Goal: Task Accomplishment & Management: Use online tool/utility

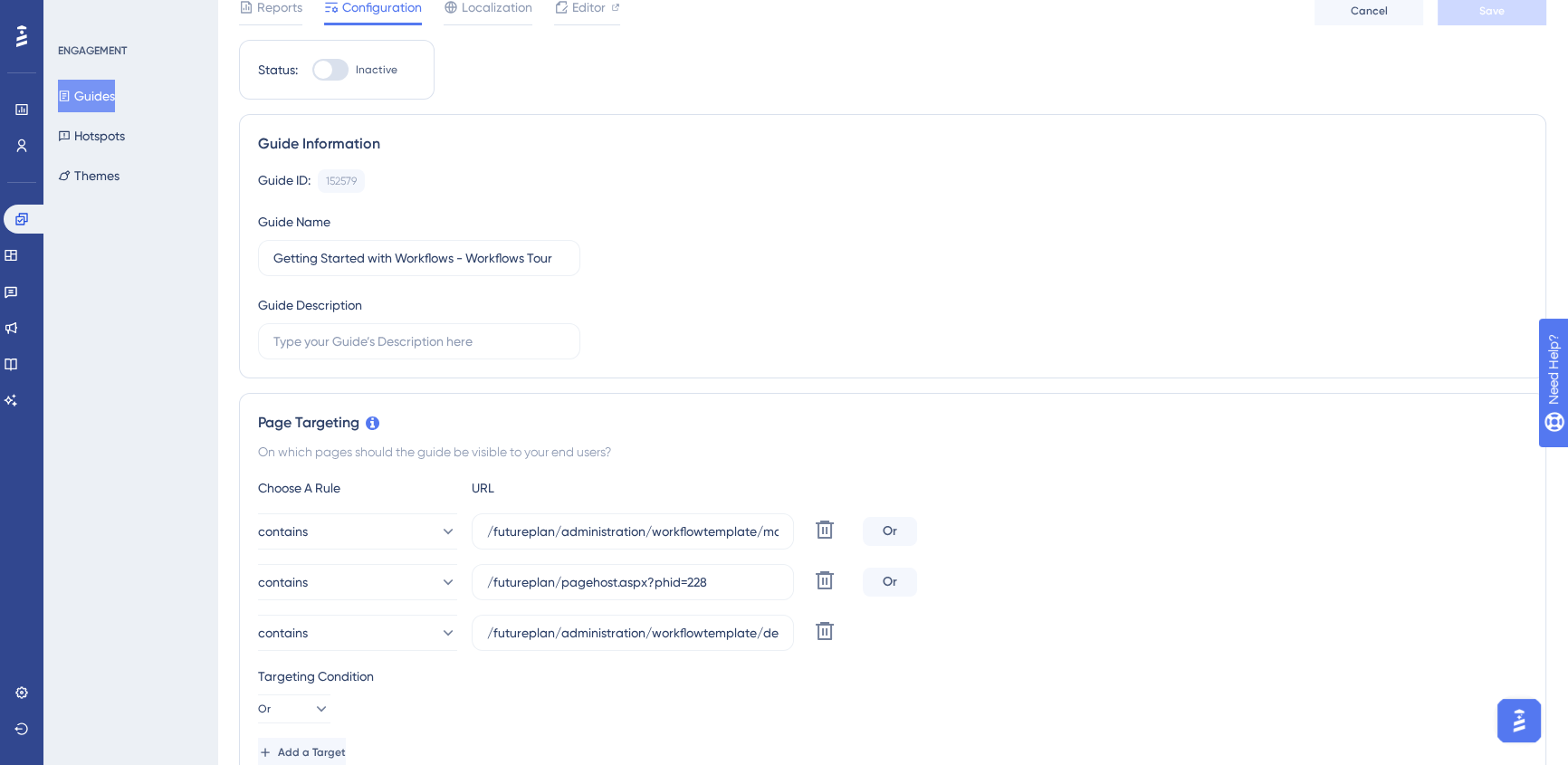
scroll to position [164, 0]
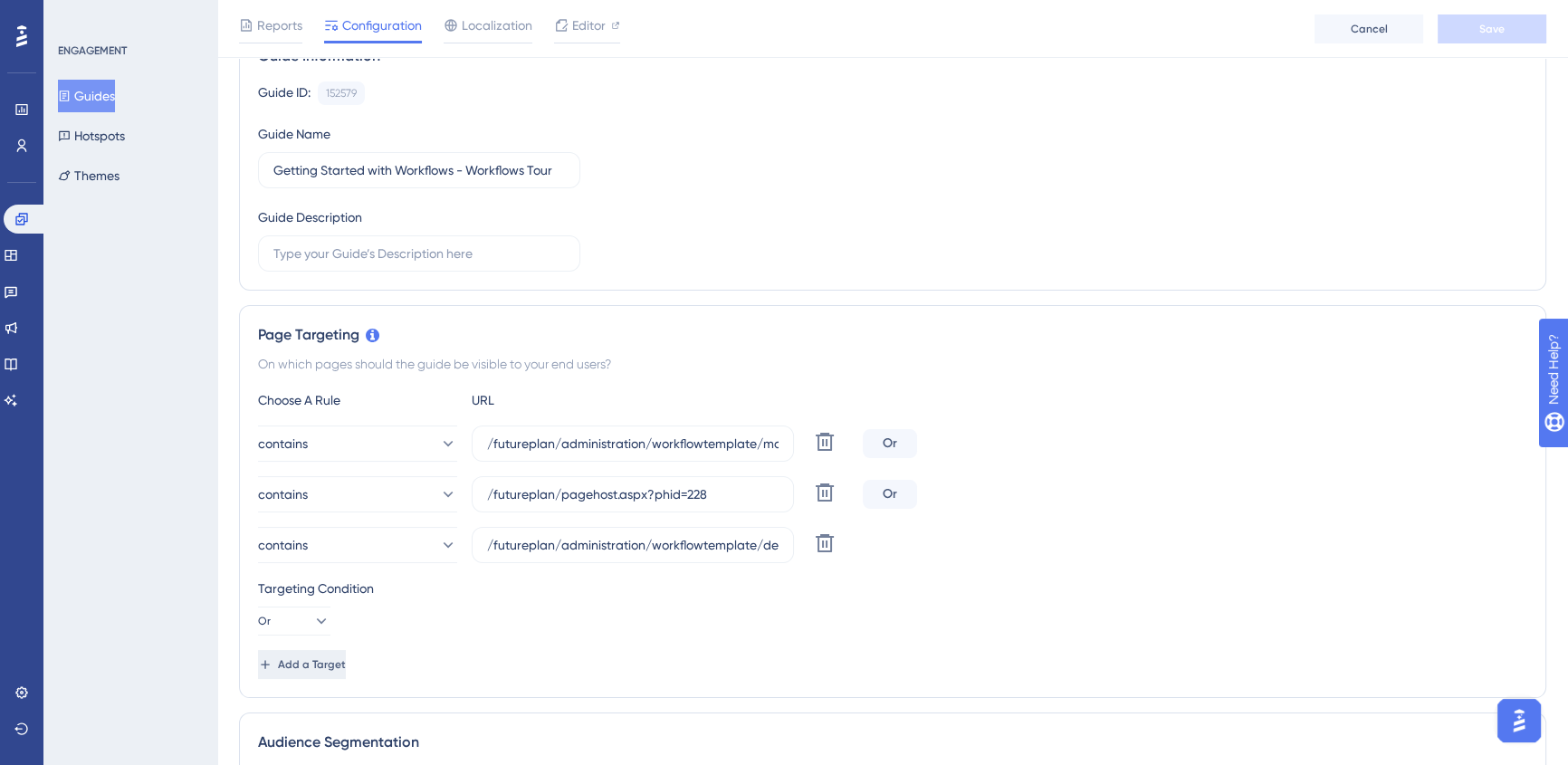
click at [321, 666] on span "Add a Target" at bounding box center [312, 664] width 68 height 14
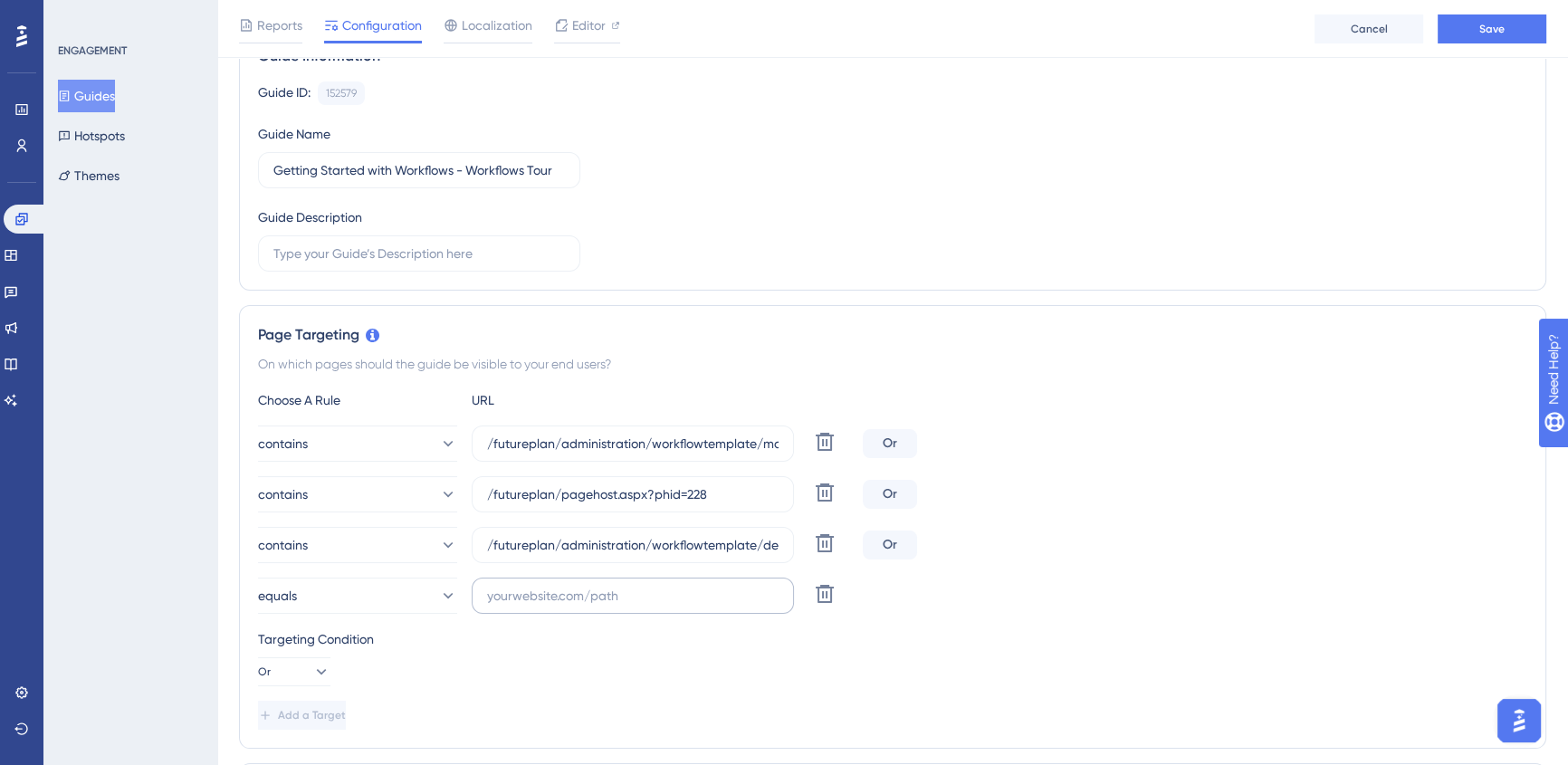
click at [561, 578] on label at bounding box center [633, 595] width 323 height 36
click at [561, 585] on input "text" at bounding box center [633, 595] width 292 height 20
click at [561, 592] on input "text" at bounding box center [633, 595] width 292 height 20
paste input "/administration/workflowtemplate/actions/manage.aspx"
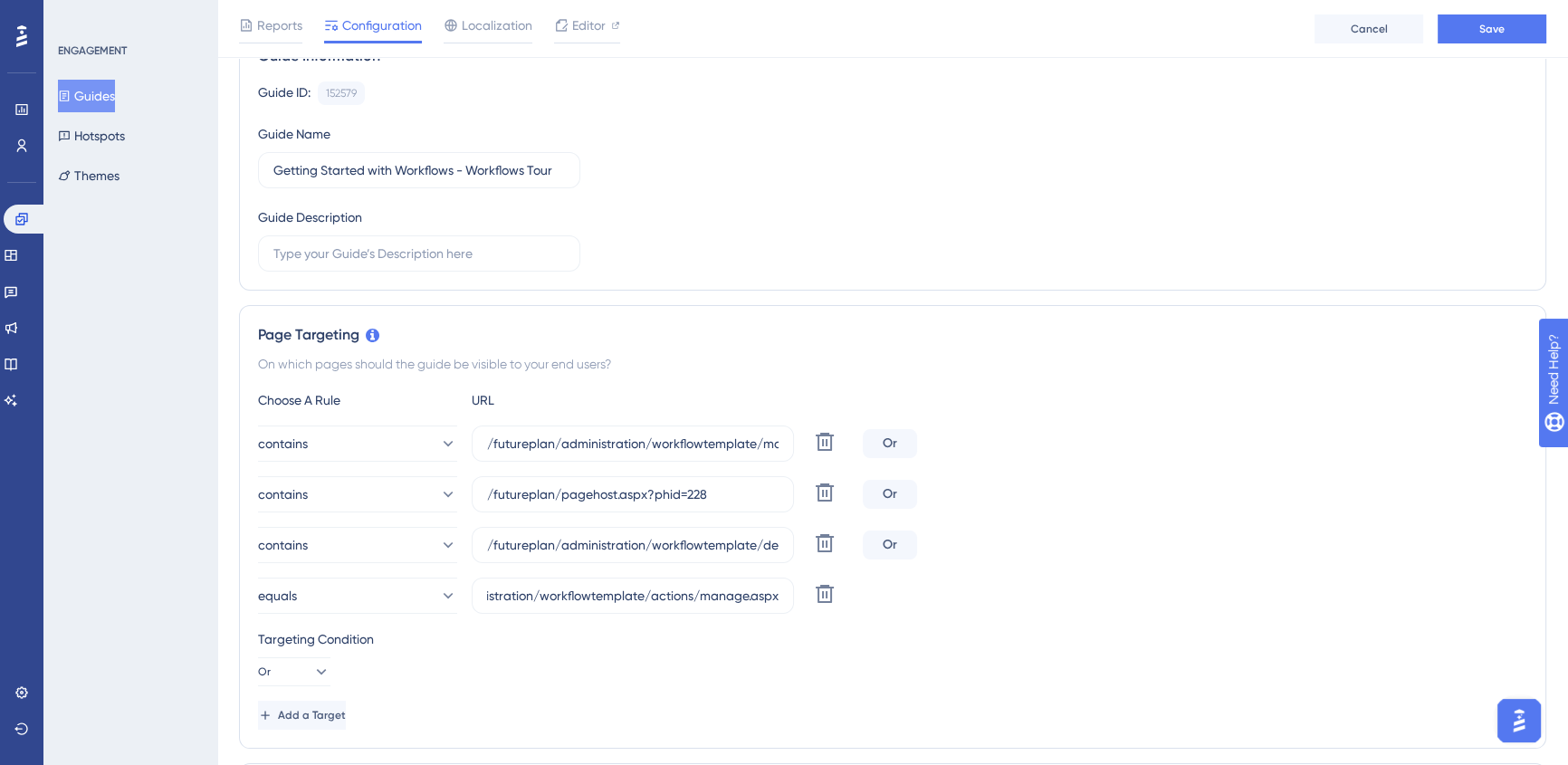
click at [1155, 605] on div "equals /administration/workflowtemplate/actions/manage.aspx Delete" at bounding box center [893, 595] width 1269 height 36
click at [488, 587] on input "/administration/workflowtemplate/actions/manage.aspx" at bounding box center [633, 595] width 292 height 20
paste input "futureplan"
type input "/futureplan/administration/workflowtemplate/actions/manage.aspx"
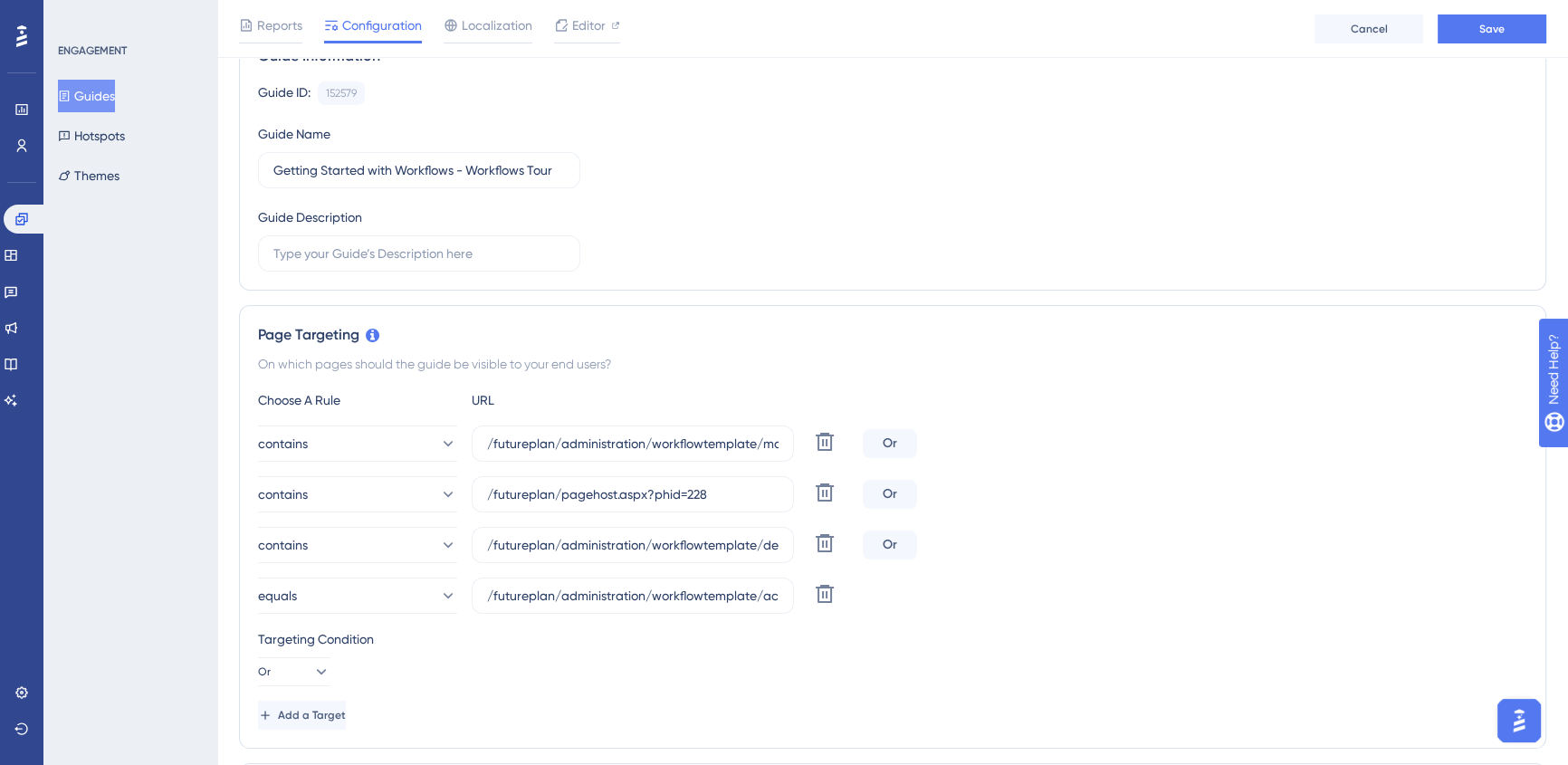
click at [583, 654] on div "Targeting Condition Or" at bounding box center [893, 657] width 1269 height 58
drag, startPoint x: 648, startPoint y: 591, endPoint x: 867, endPoint y: 626, distance: 221.8
click at [867, 626] on div "Choose A Rule URL contains /futureplan/administration/workflowtemplate/manage.a…" at bounding box center [893, 559] width 1269 height 340
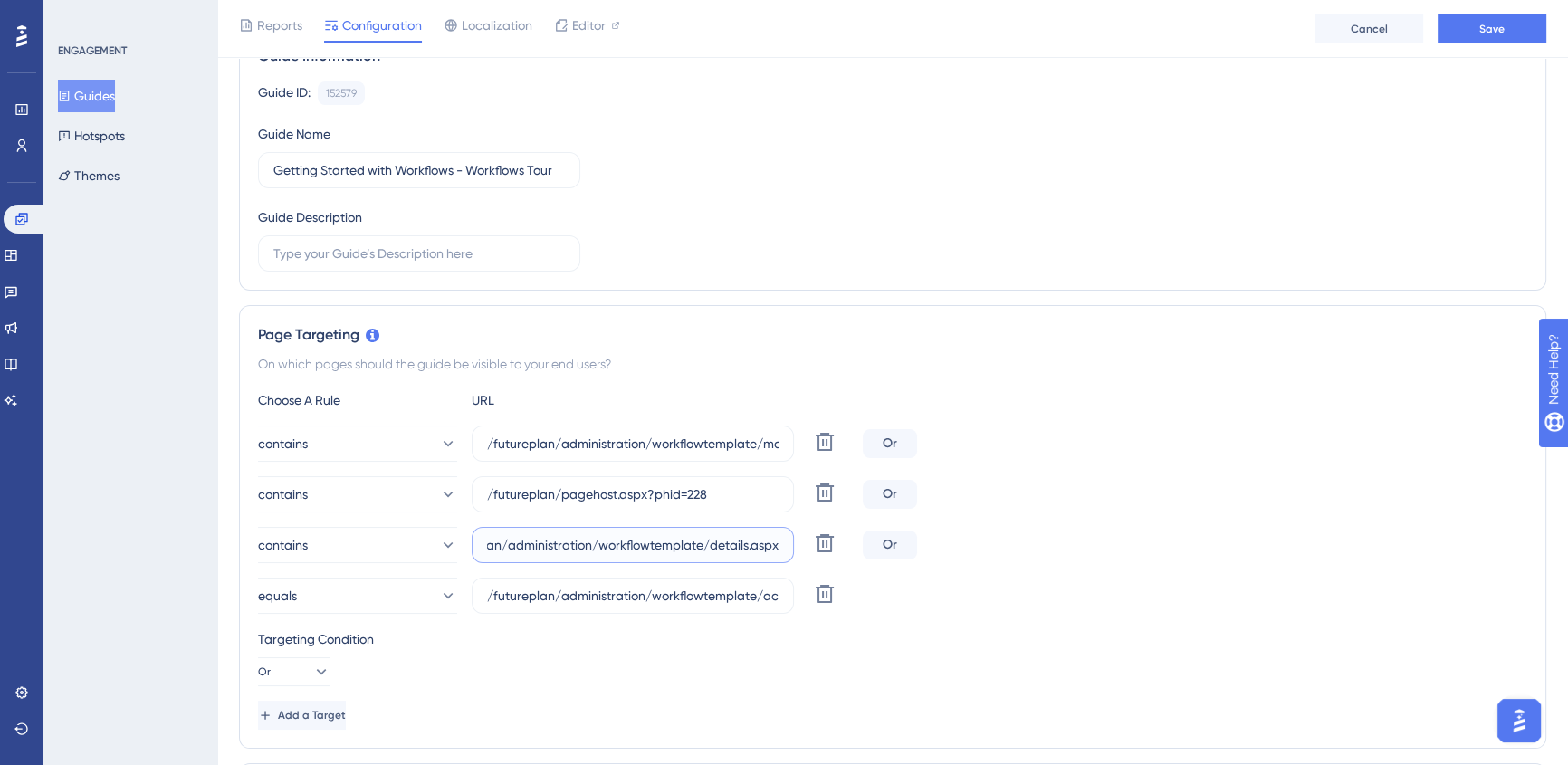
drag, startPoint x: 689, startPoint y: 548, endPoint x: 891, endPoint y: 567, distance: 202.9
click at [891, 567] on div "contains /futureplan/administration/workflowtemplate/manage.aspx Delete Or cont…" at bounding box center [893, 519] width 1269 height 188
click at [1255, 539] on div "contains /futureplan/administration/workflowtemplate/details.aspx Delete Or" at bounding box center [893, 544] width 1269 height 36
drag, startPoint x: 700, startPoint y: 447, endPoint x: 1125, endPoint y: 474, distance: 425.9
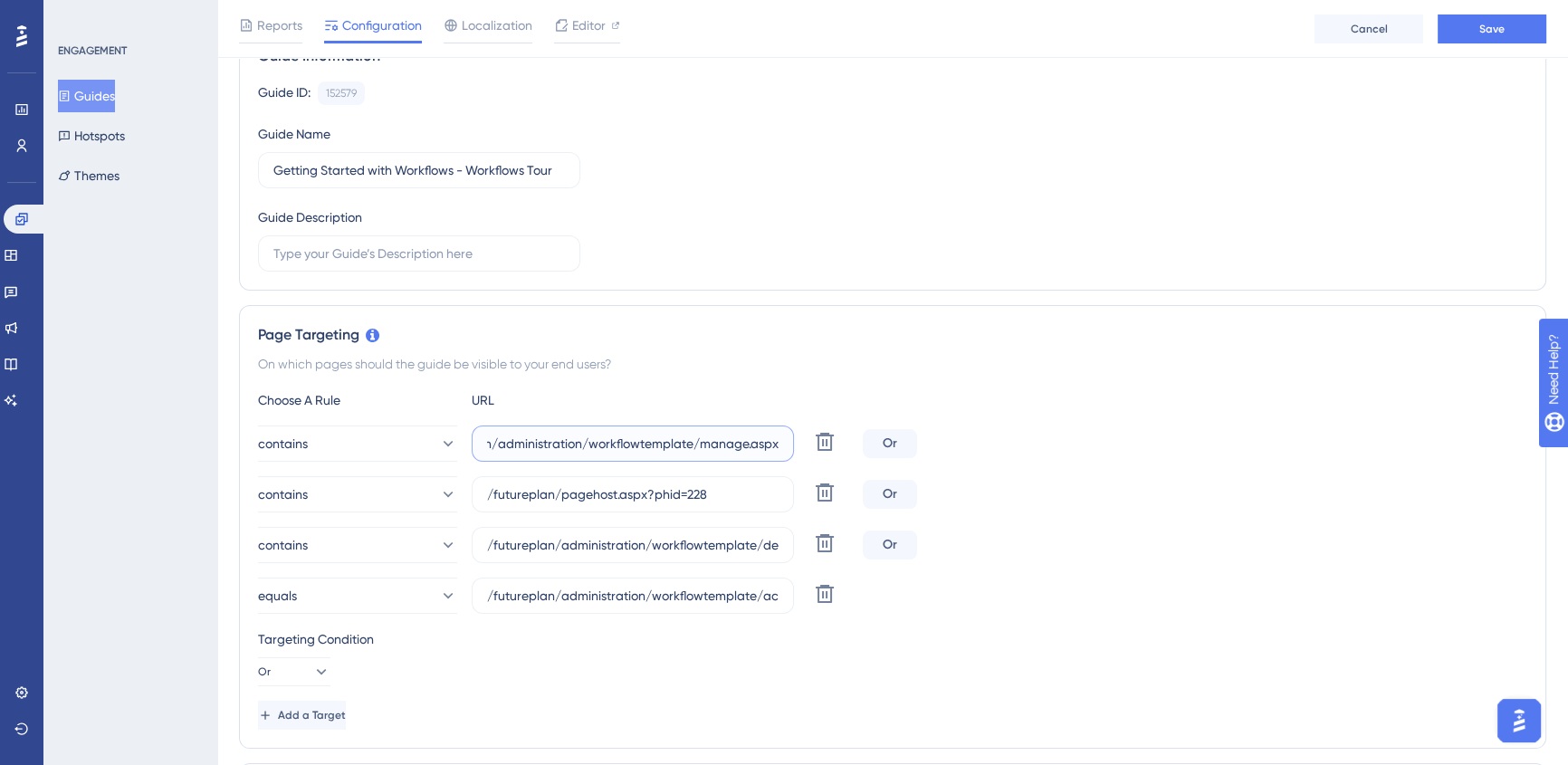
click at [1125, 474] on div "contains /futureplan/administration/workflowtemplate/manage.aspx Delete Or cont…" at bounding box center [893, 519] width 1269 height 188
click at [1225, 542] on div "contains /futureplan/administration/workflowtemplate/details.aspx Delete Or" at bounding box center [893, 544] width 1269 height 36
click at [337, 716] on span "Add a Target" at bounding box center [314, 715] width 68 height 14
click at [381, 591] on button "equals" at bounding box center [357, 595] width 199 height 36
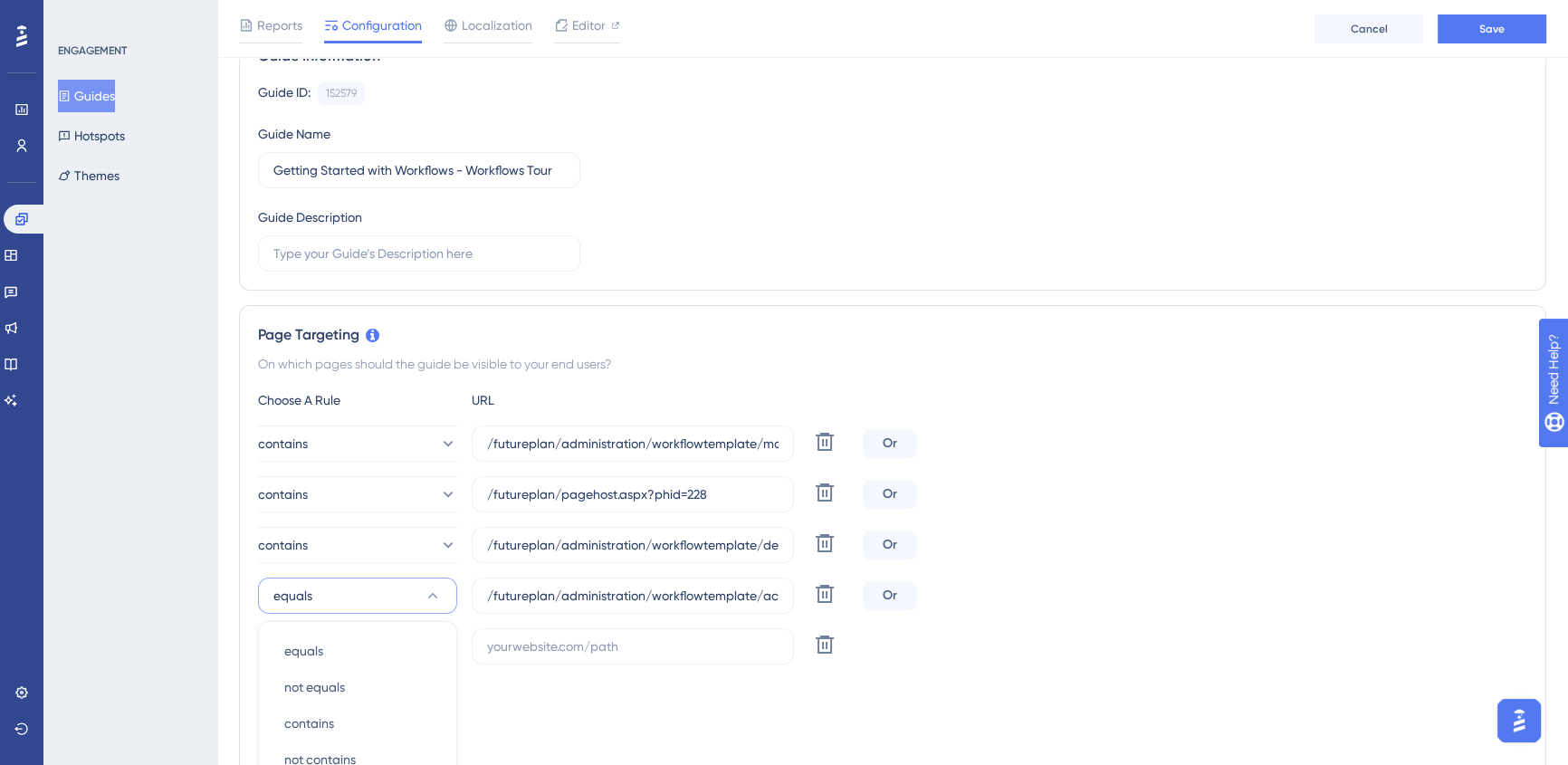
scroll to position [539, 0]
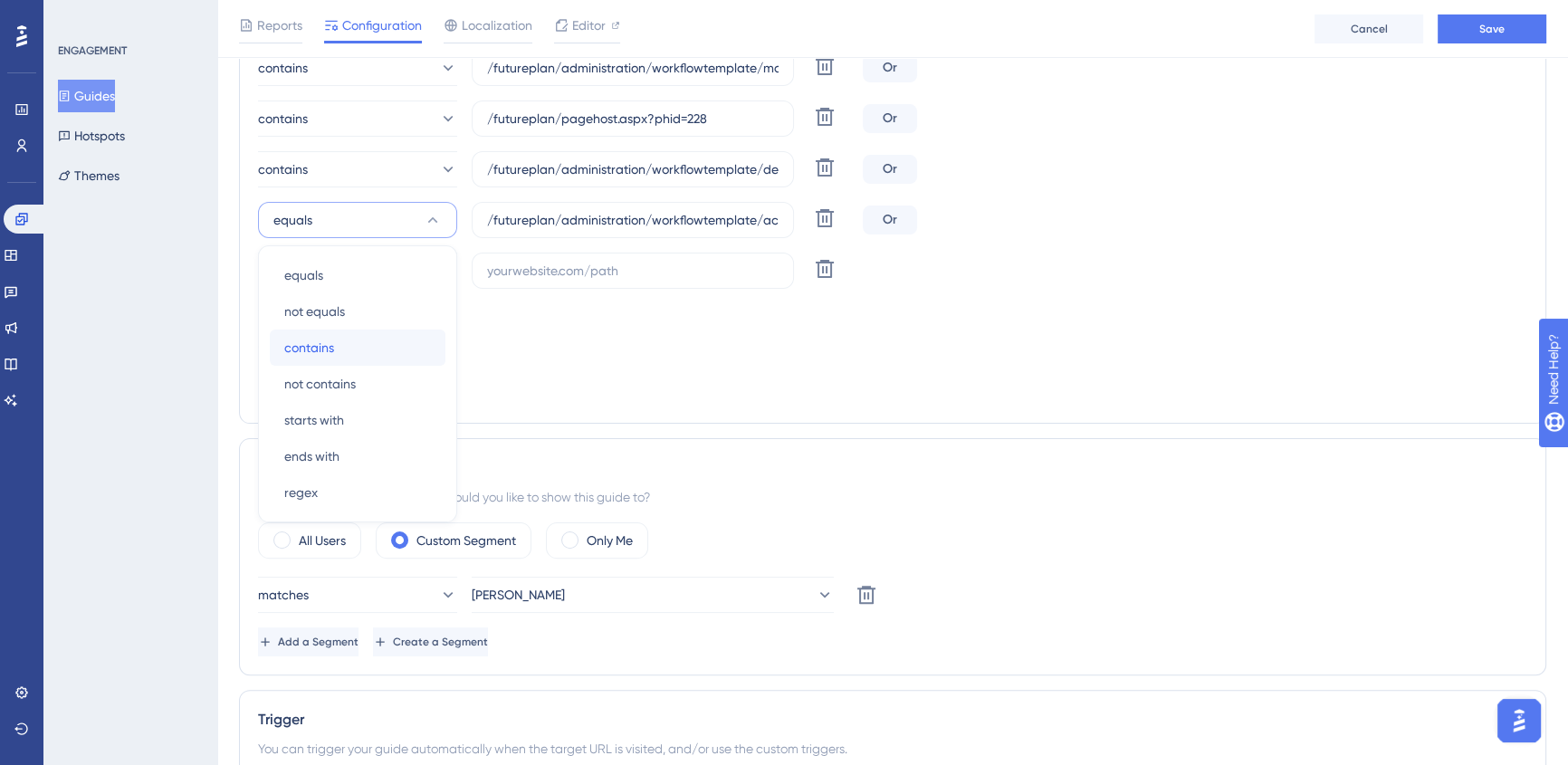
click at [345, 345] on div "contains contains" at bounding box center [357, 347] width 147 height 36
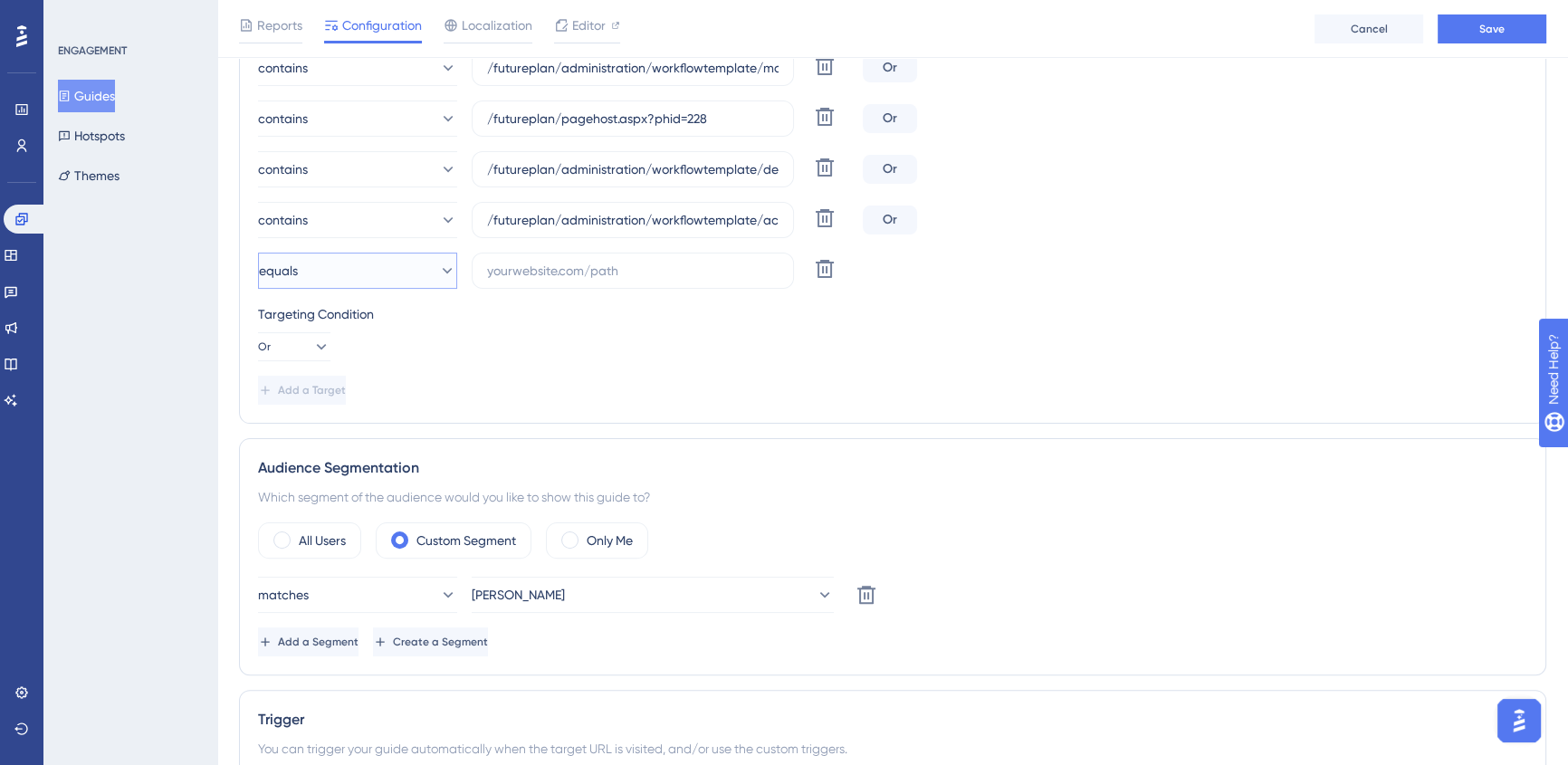
click at [356, 271] on button "equals" at bounding box center [357, 269] width 199 height 36
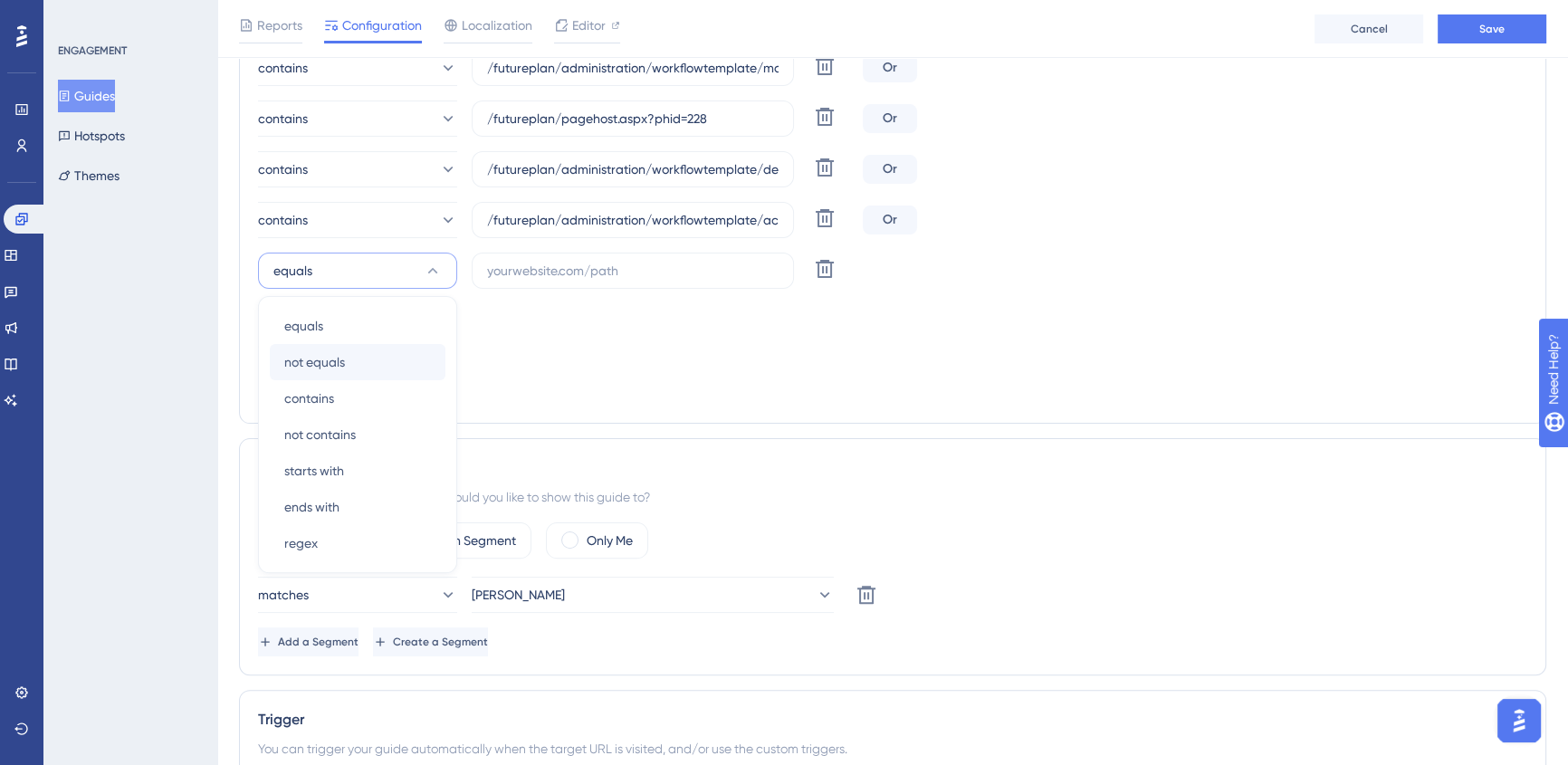
scroll to position [590, 0]
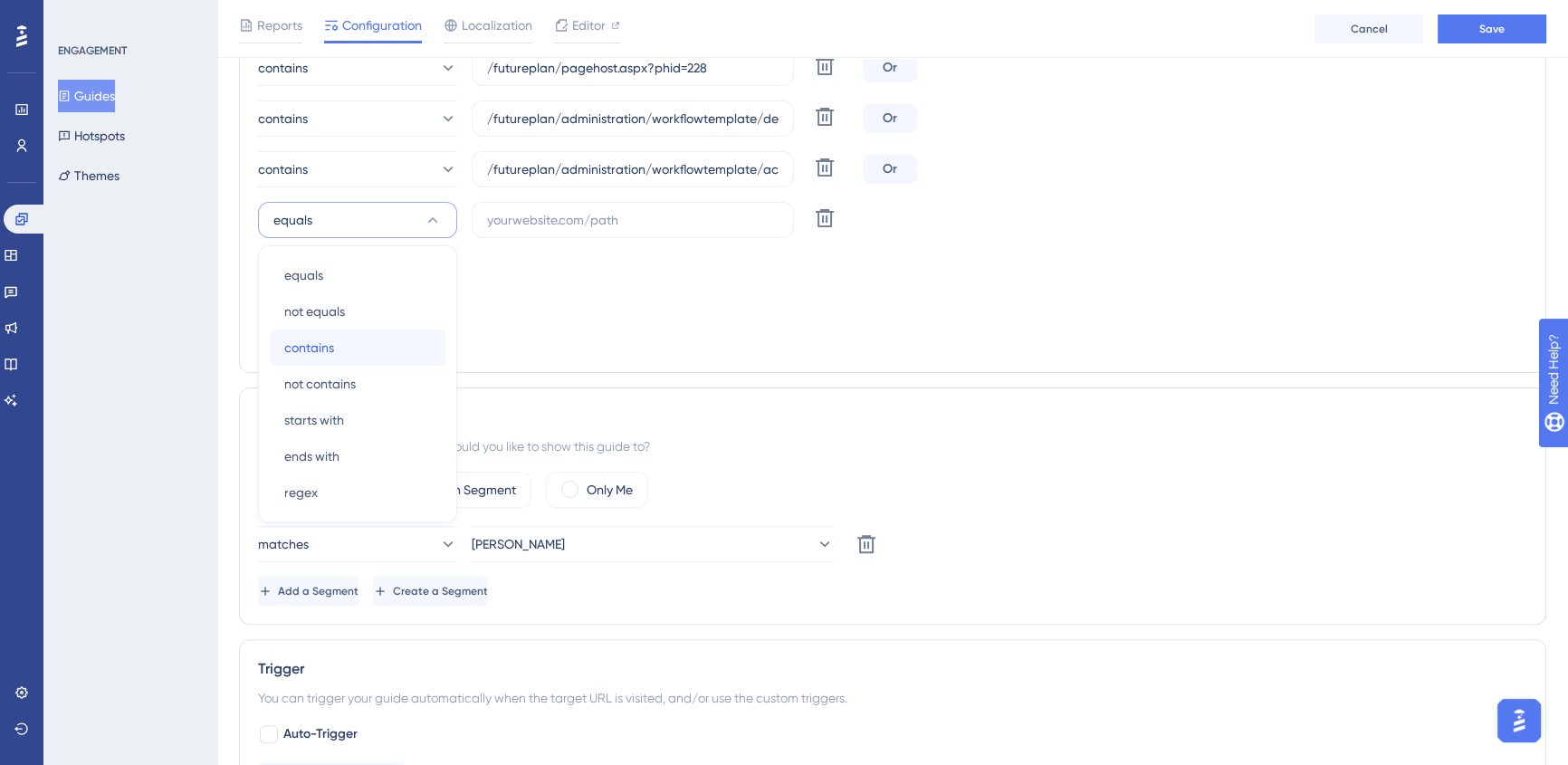
click at [356, 348] on div "contains contains" at bounding box center [357, 347] width 147 height 36
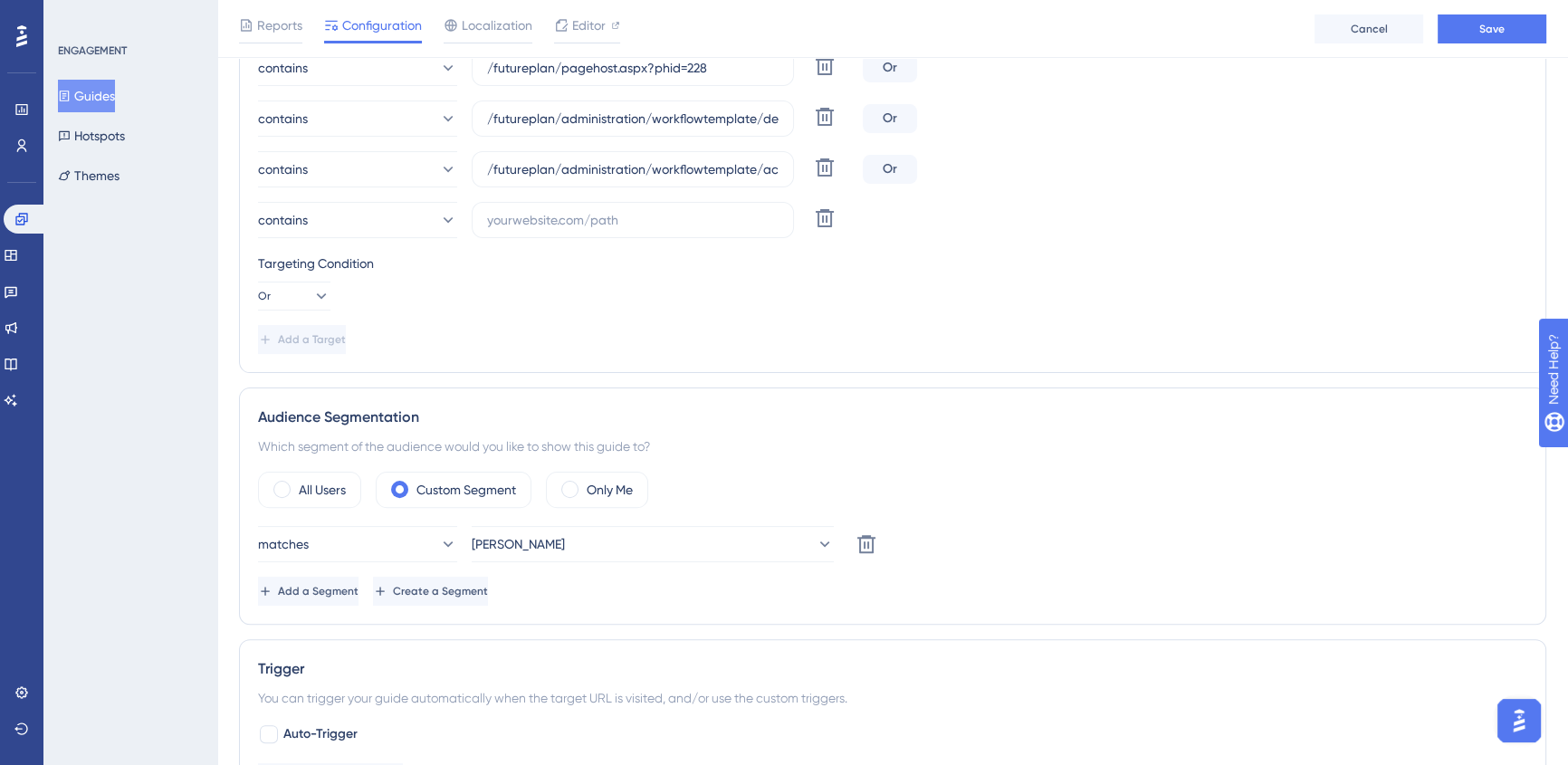
drag, startPoint x: 951, startPoint y: 344, endPoint x: 958, endPoint y: 437, distance: 93.3
click at [952, 344] on div "Add a Target" at bounding box center [893, 339] width 1269 height 29
click at [527, 215] on input "text" at bounding box center [633, 219] width 292 height 20
paste input "/futureplan/administration/workflowtemplate/settings/details.aspx"
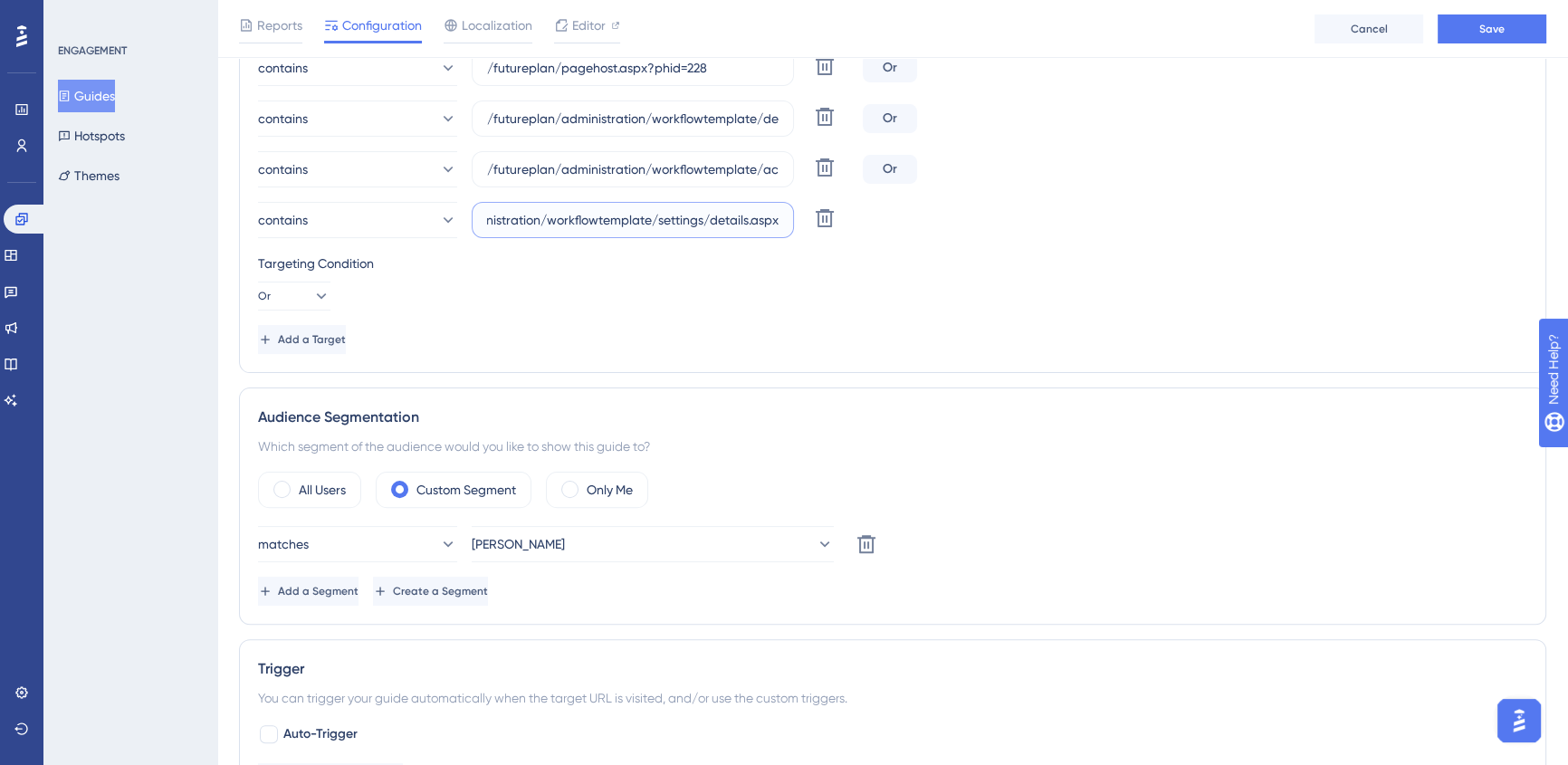
type input "/futureplan/administration/workflowtemplate/settings/details.aspx"
click at [1009, 225] on div "contains /futureplan/administration/workflowtemplate/settings/details.aspx Dele…" at bounding box center [893, 219] width 1269 height 36
click at [333, 335] on span "Add a Target" at bounding box center [314, 339] width 68 height 14
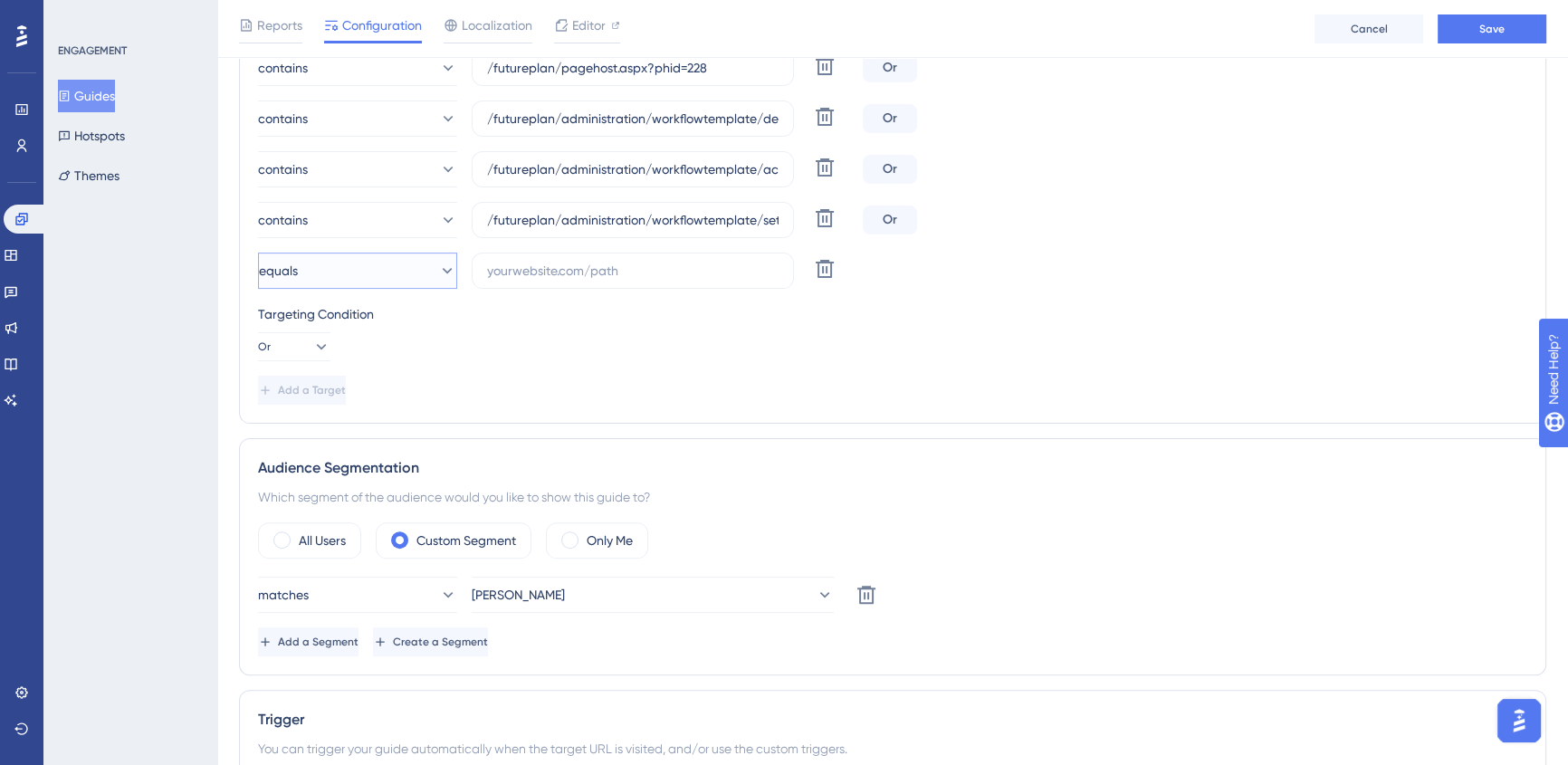
click at [355, 274] on button "equals" at bounding box center [357, 269] width 199 height 36
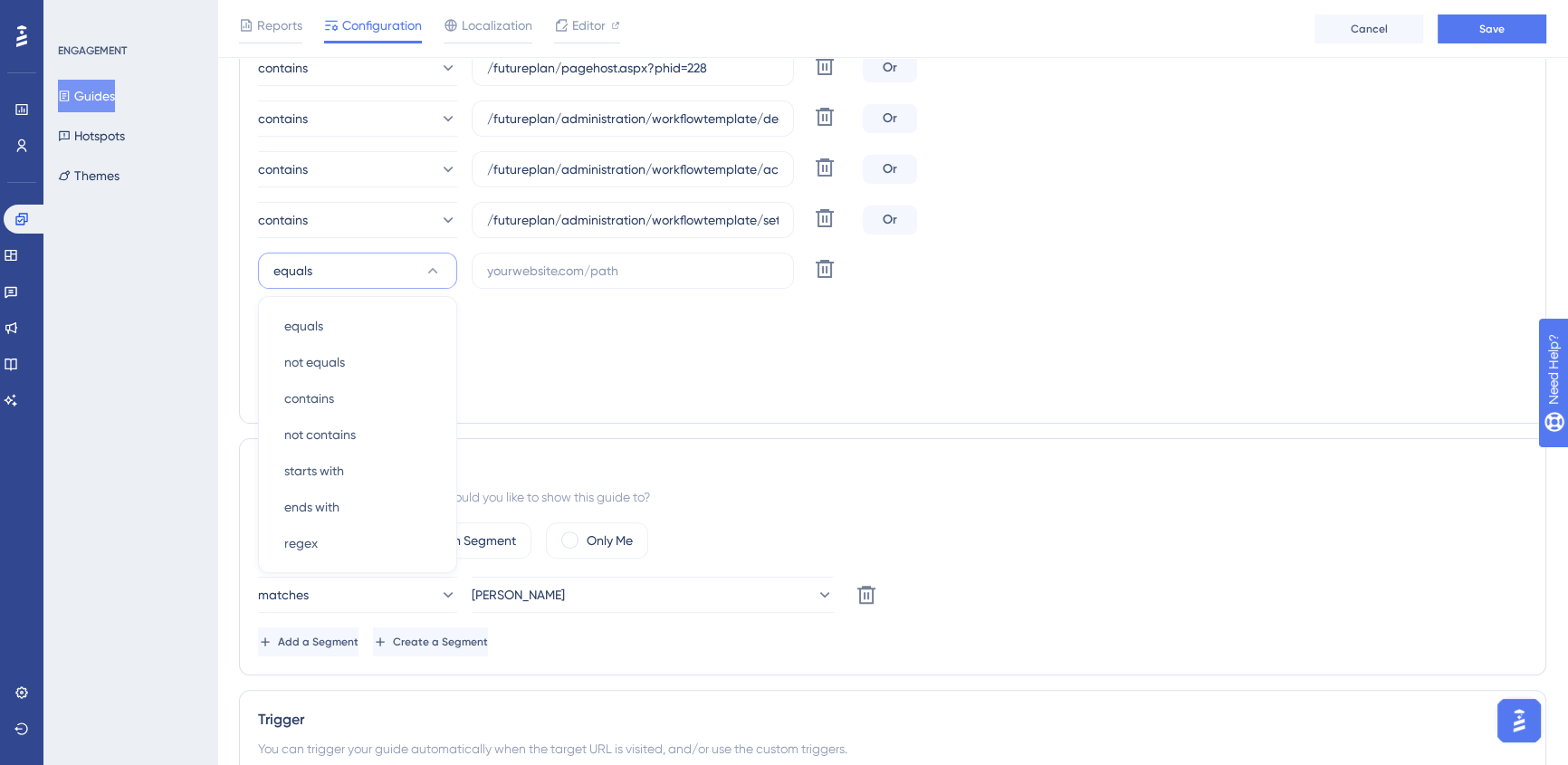
scroll to position [640, 0]
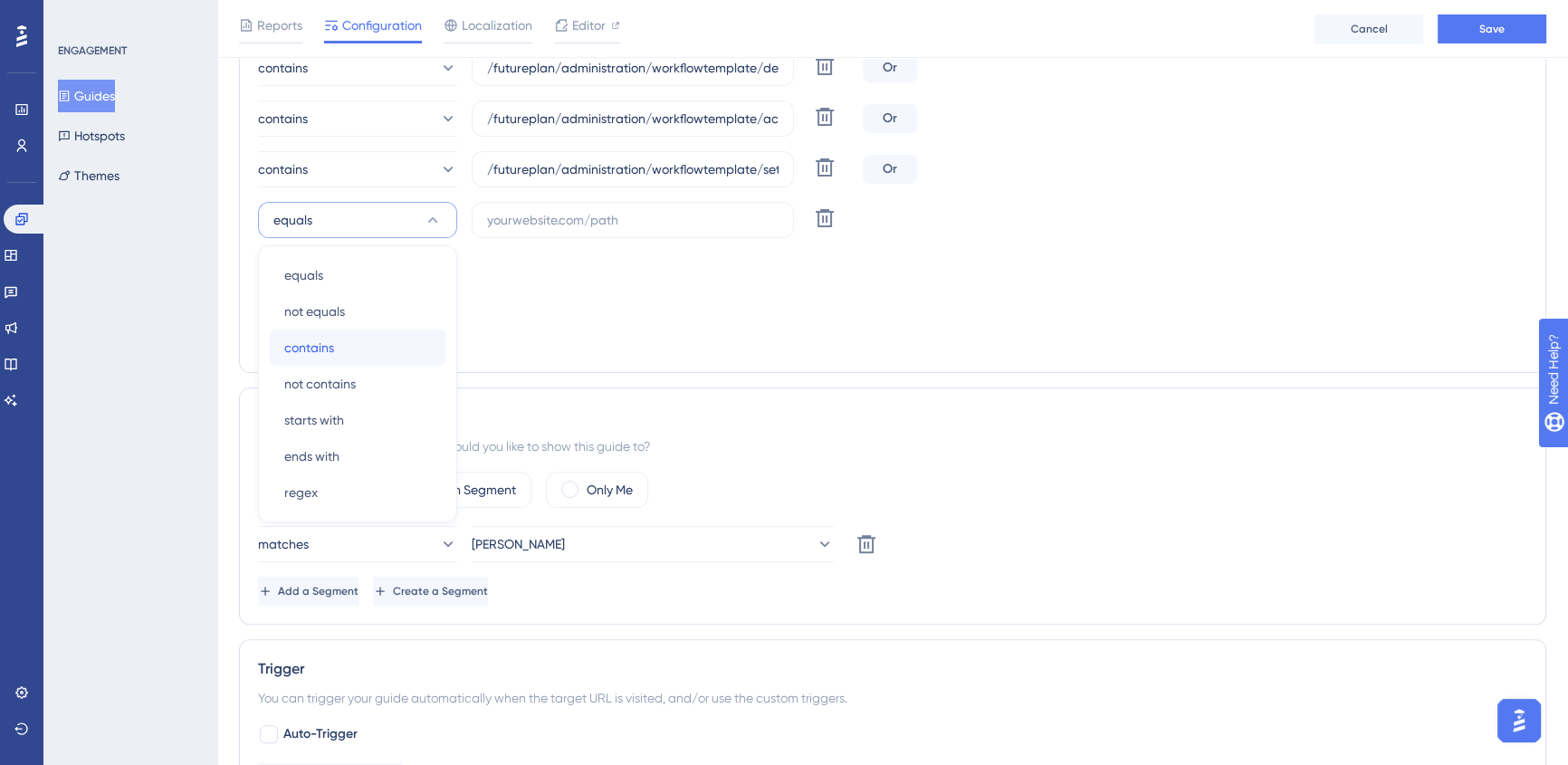
click at [333, 346] on span "contains" at bounding box center [309, 348] width 50 height 21
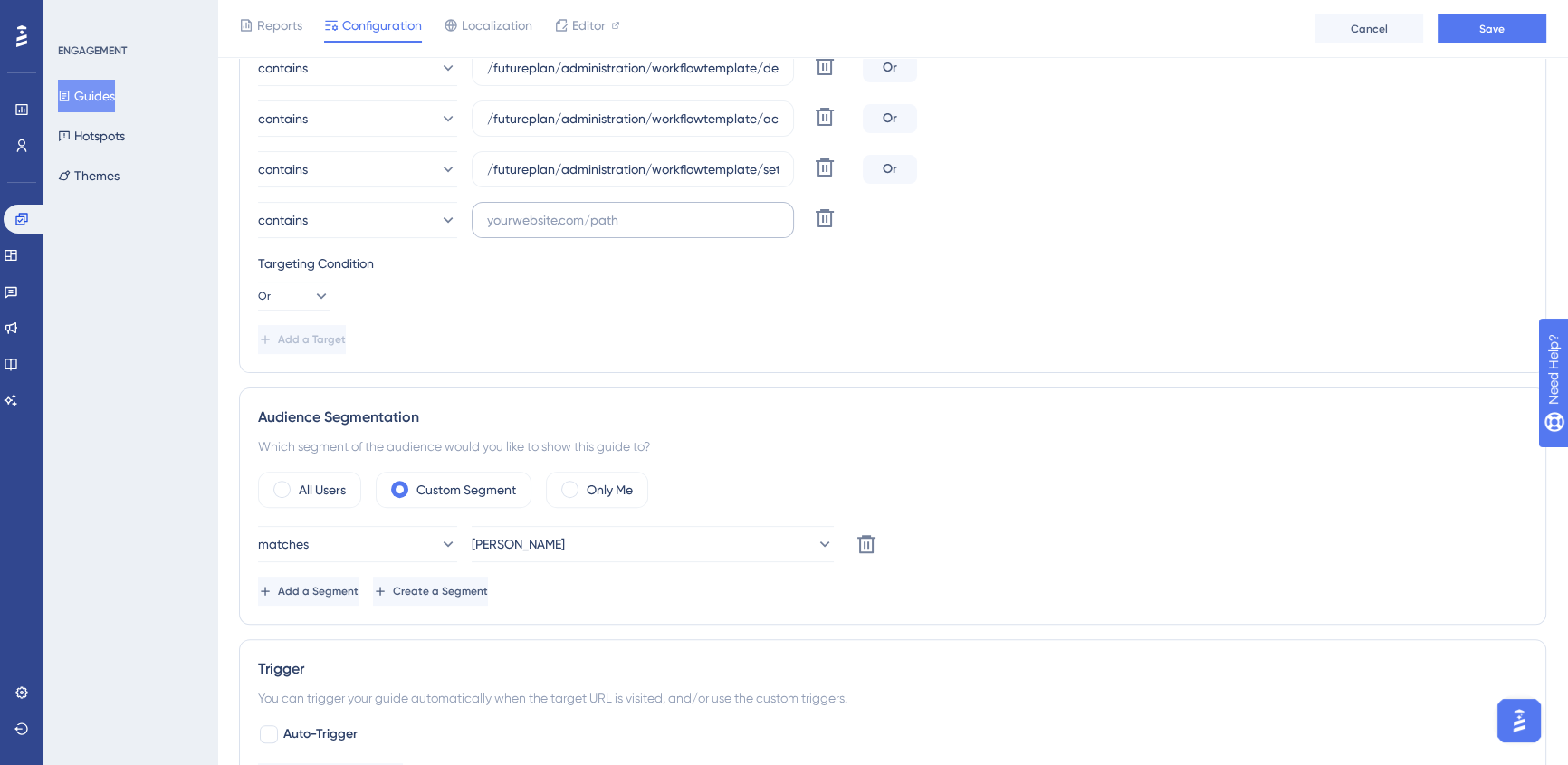
click at [575, 206] on label at bounding box center [633, 219] width 323 height 36
click at [575, 210] on input "text" at bounding box center [633, 219] width 292 height 20
paste input "/futureplan/administration/workflowtemplate/actions/details.aspx"
type input "/futureplan/administration/workflowtemplate/actions/details.aspx"
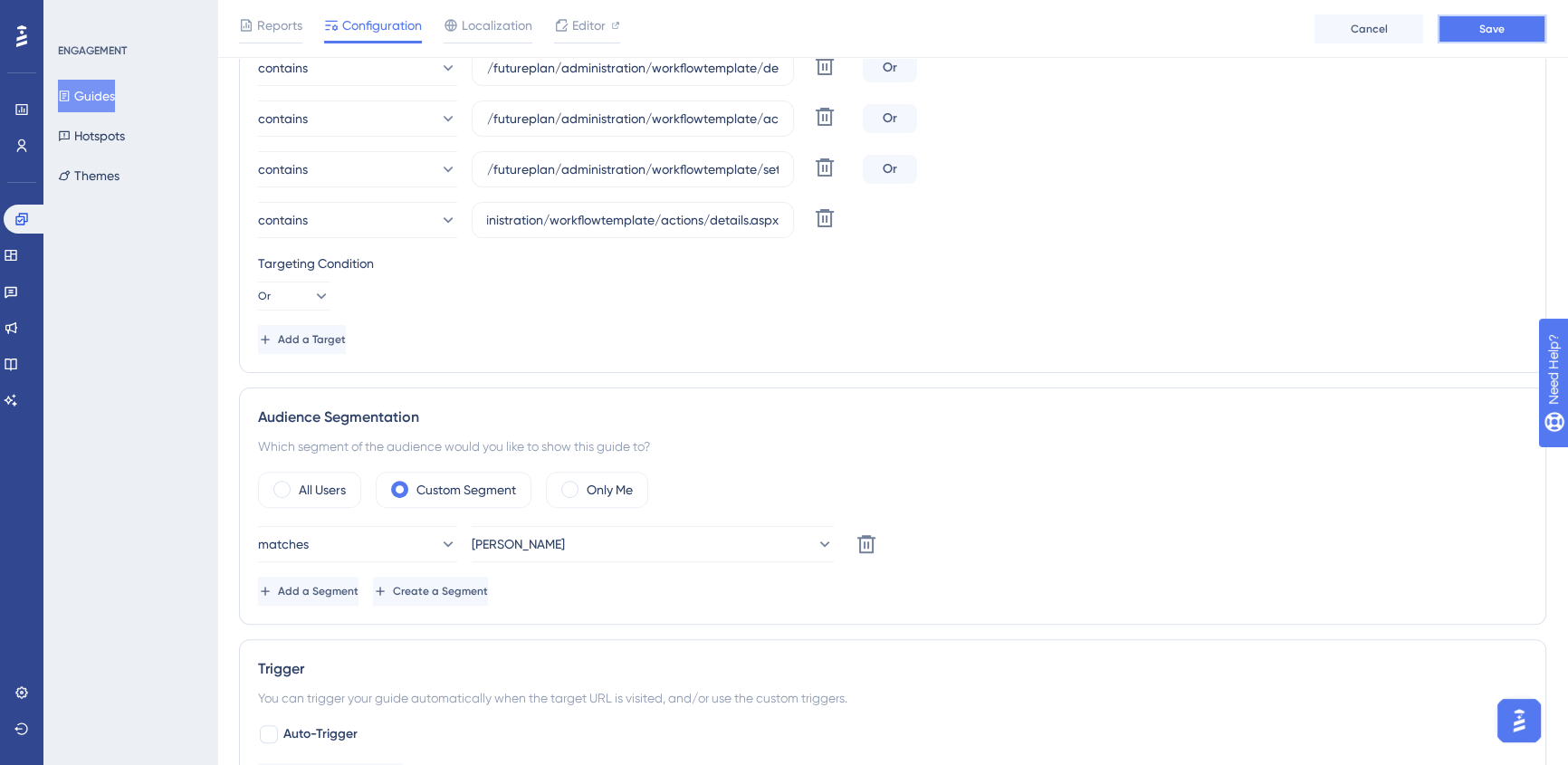
click at [1496, 22] on span "Save" at bounding box center [1492, 28] width 25 height 14
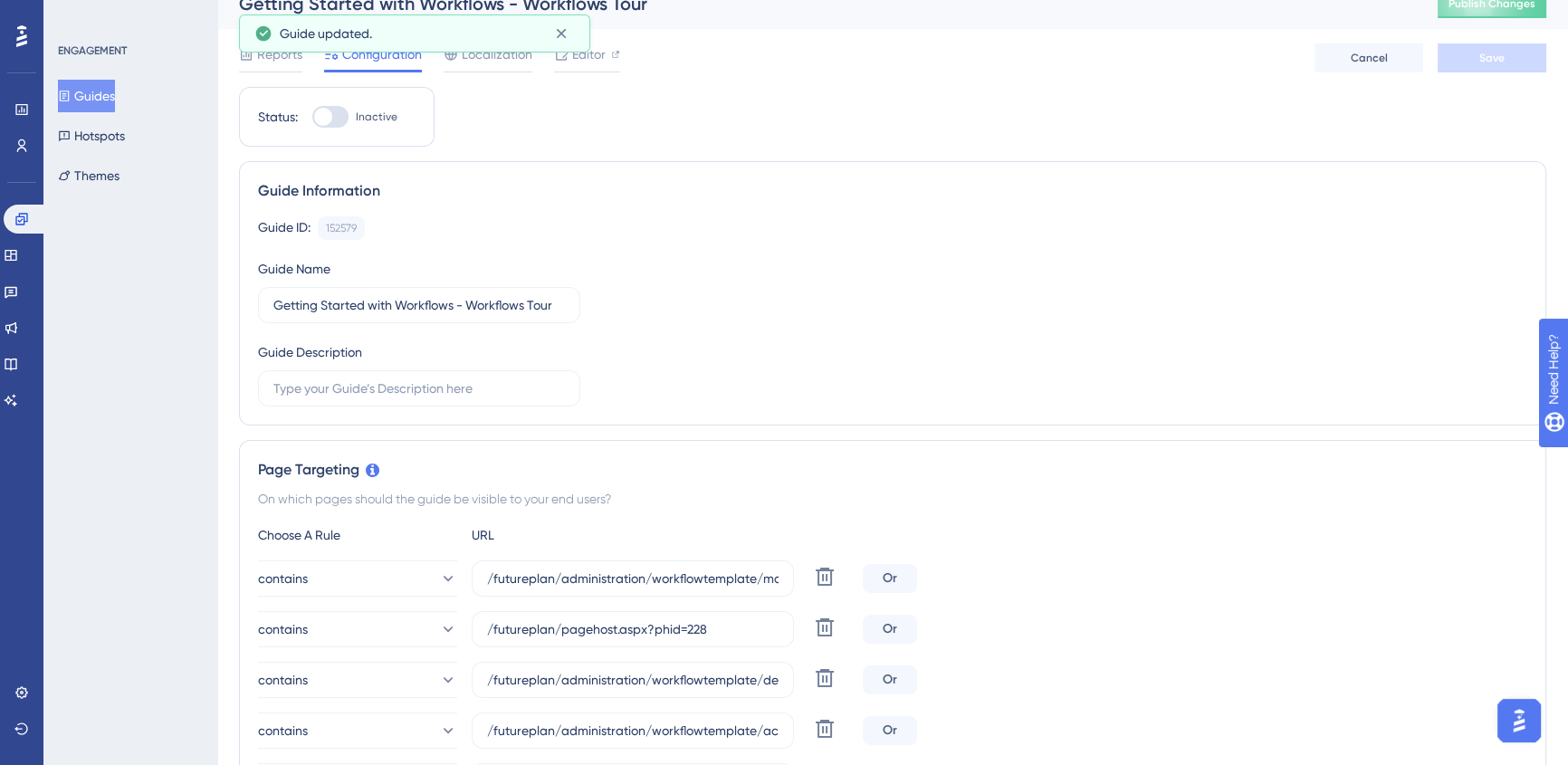
scroll to position [0, 0]
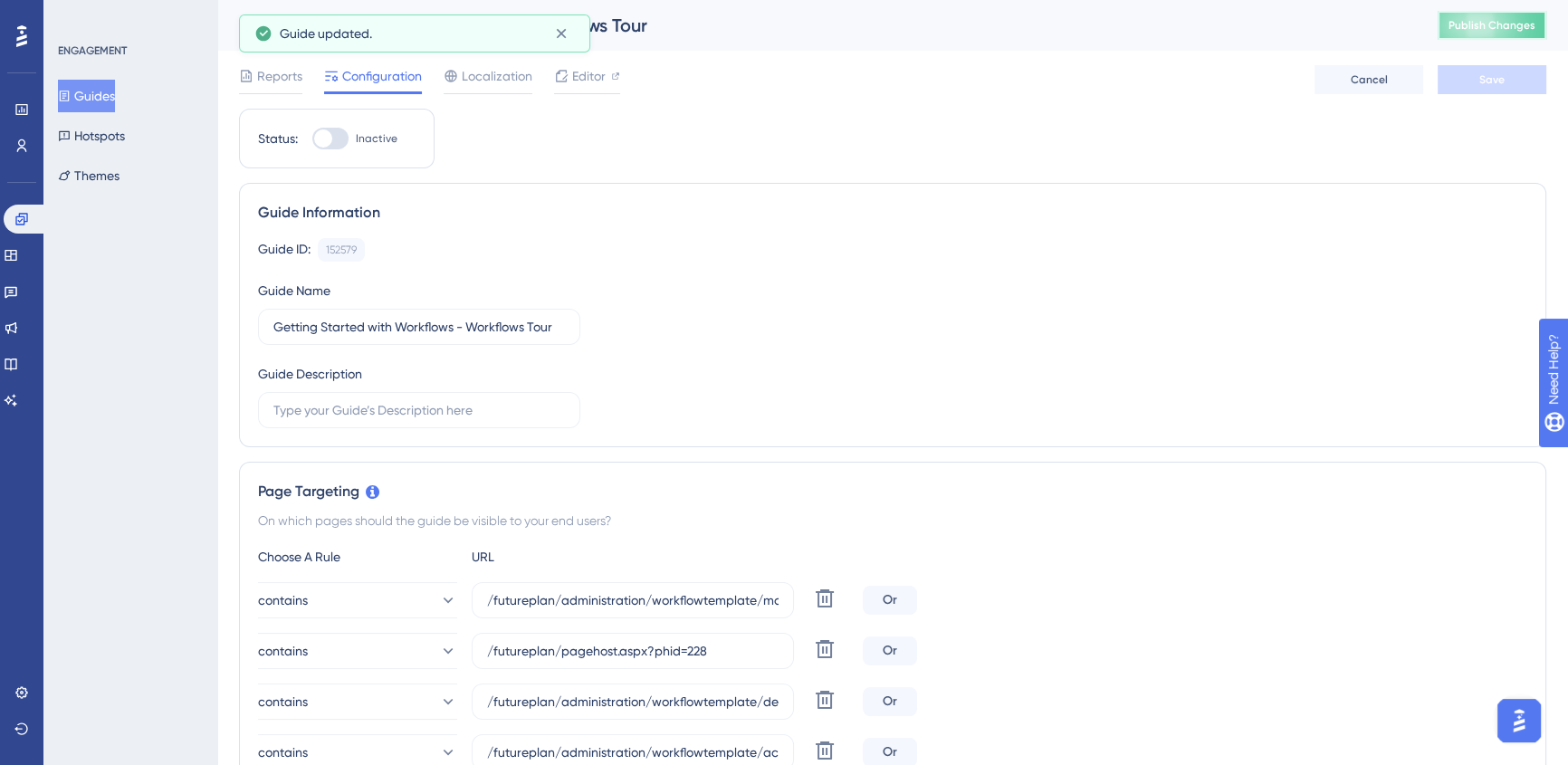
click at [1501, 24] on span "Publish Changes" at bounding box center [1492, 25] width 87 height 14
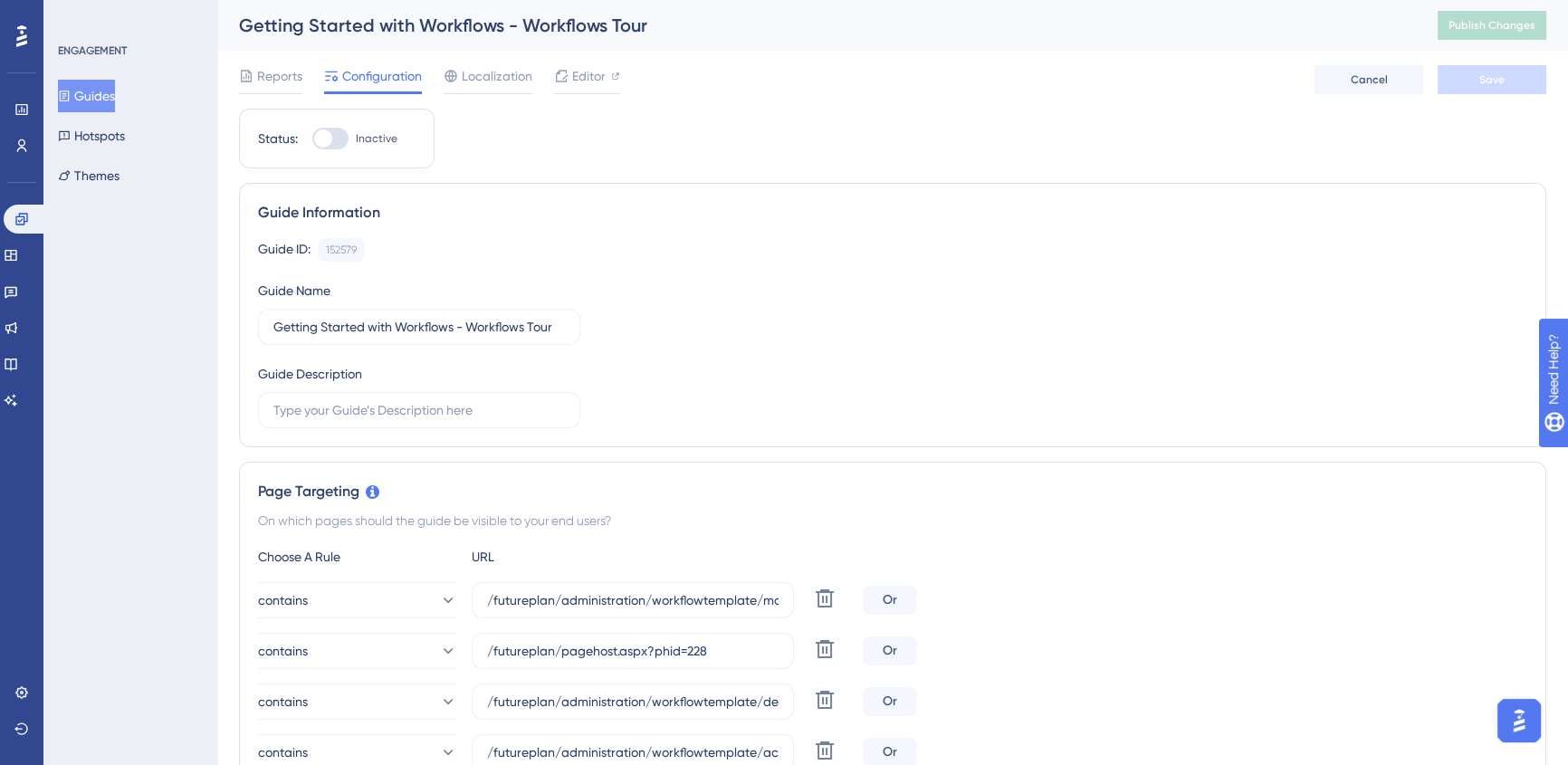
click at [349, 143] on label "Inactive" at bounding box center [355, 138] width 85 height 21
click at [312, 139] on input "Inactive" at bounding box center [311, 138] width 1 height 1
checkbox input "true"
click at [1495, 72] on span "Save" at bounding box center [1492, 79] width 25 height 14
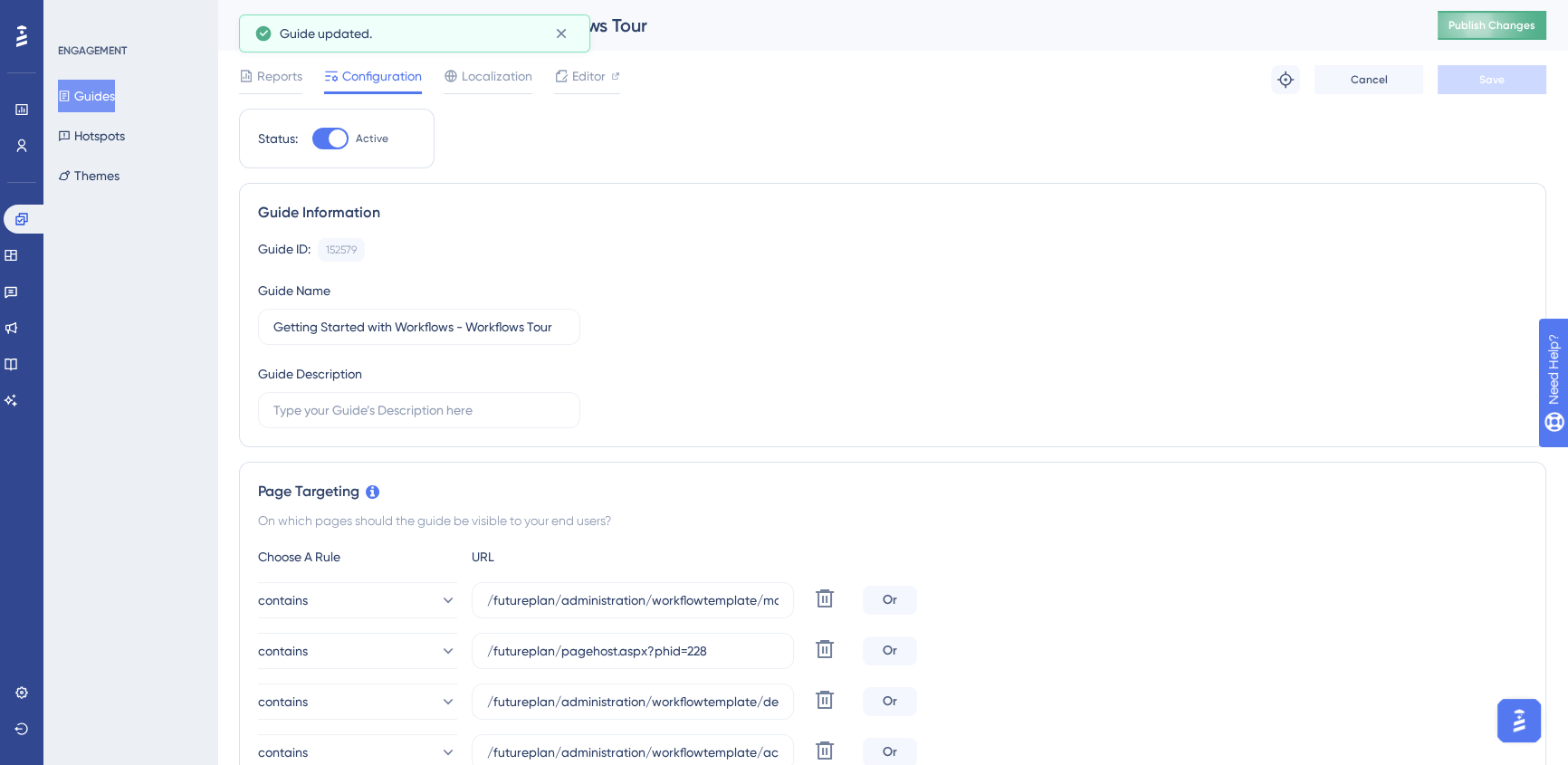
click at [1511, 21] on span "Publish Changes" at bounding box center [1492, 25] width 87 height 14
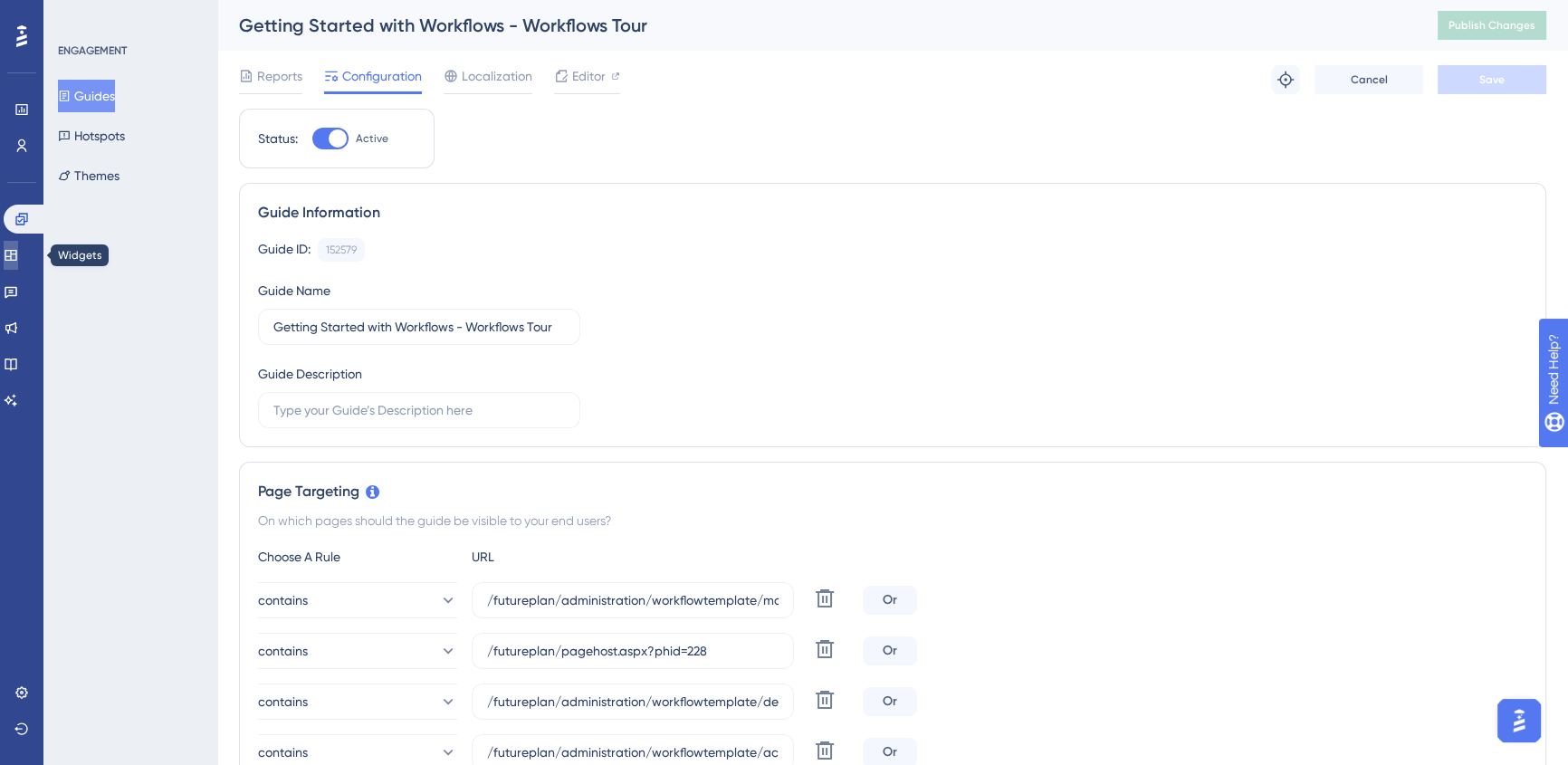
click at [13, 243] on link at bounding box center [11, 255] width 14 height 29
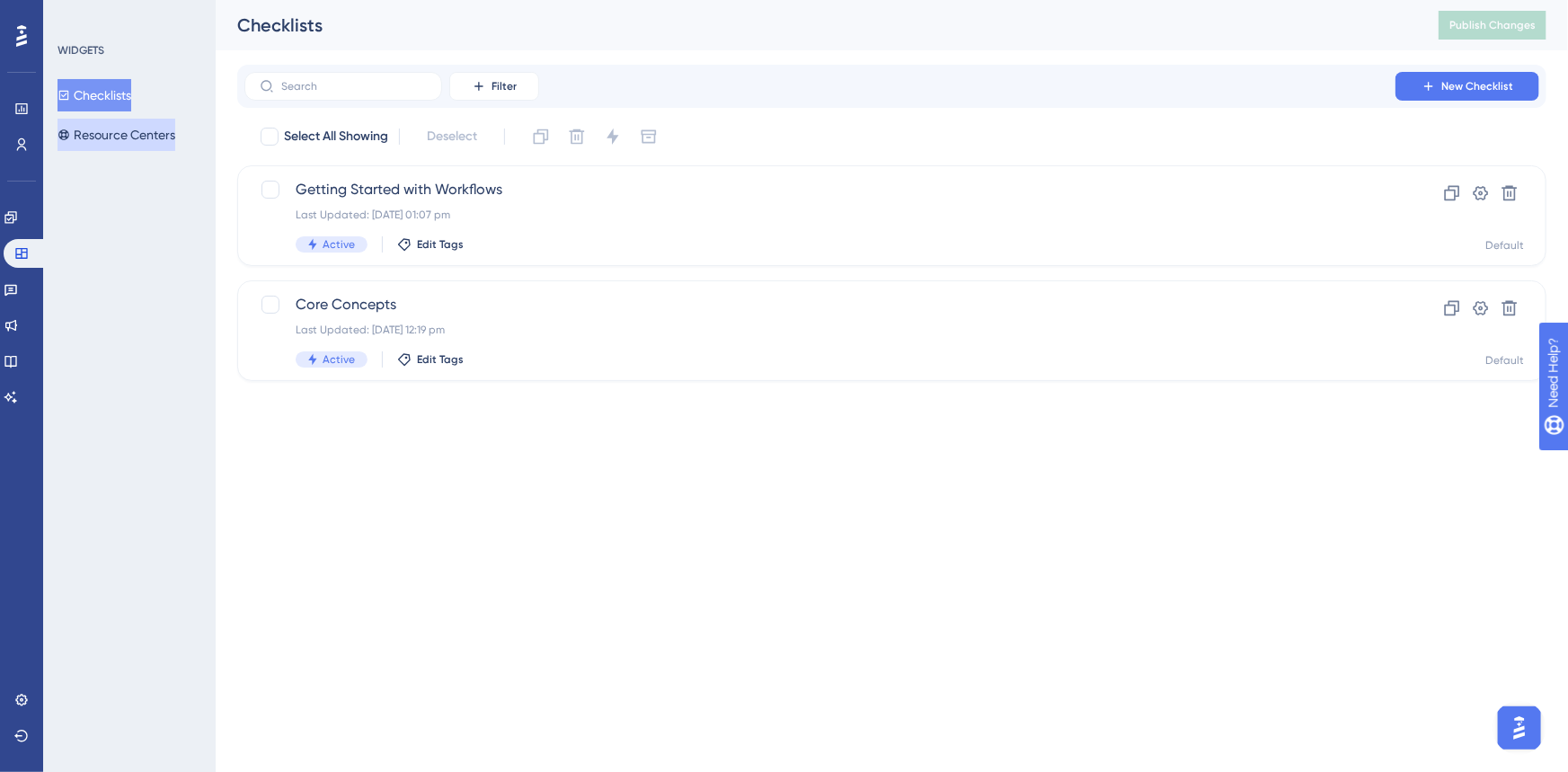
click at [99, 133] on button "Resource Centers" at bounding box center [116, 135] width 118 height 33
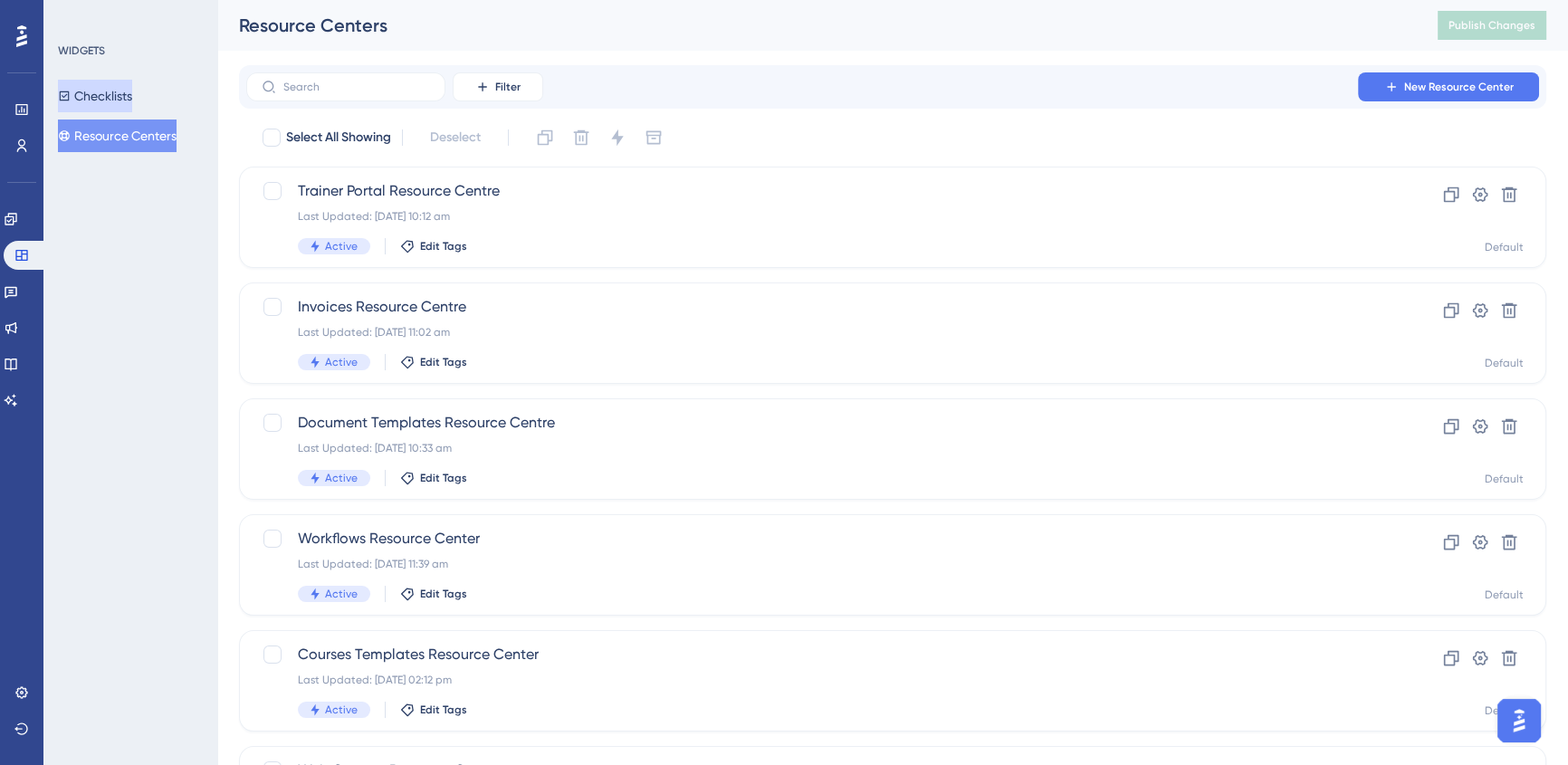
click at [101, 104] on button "Checklists" at bounding box center [95, 96] width 74 height 33
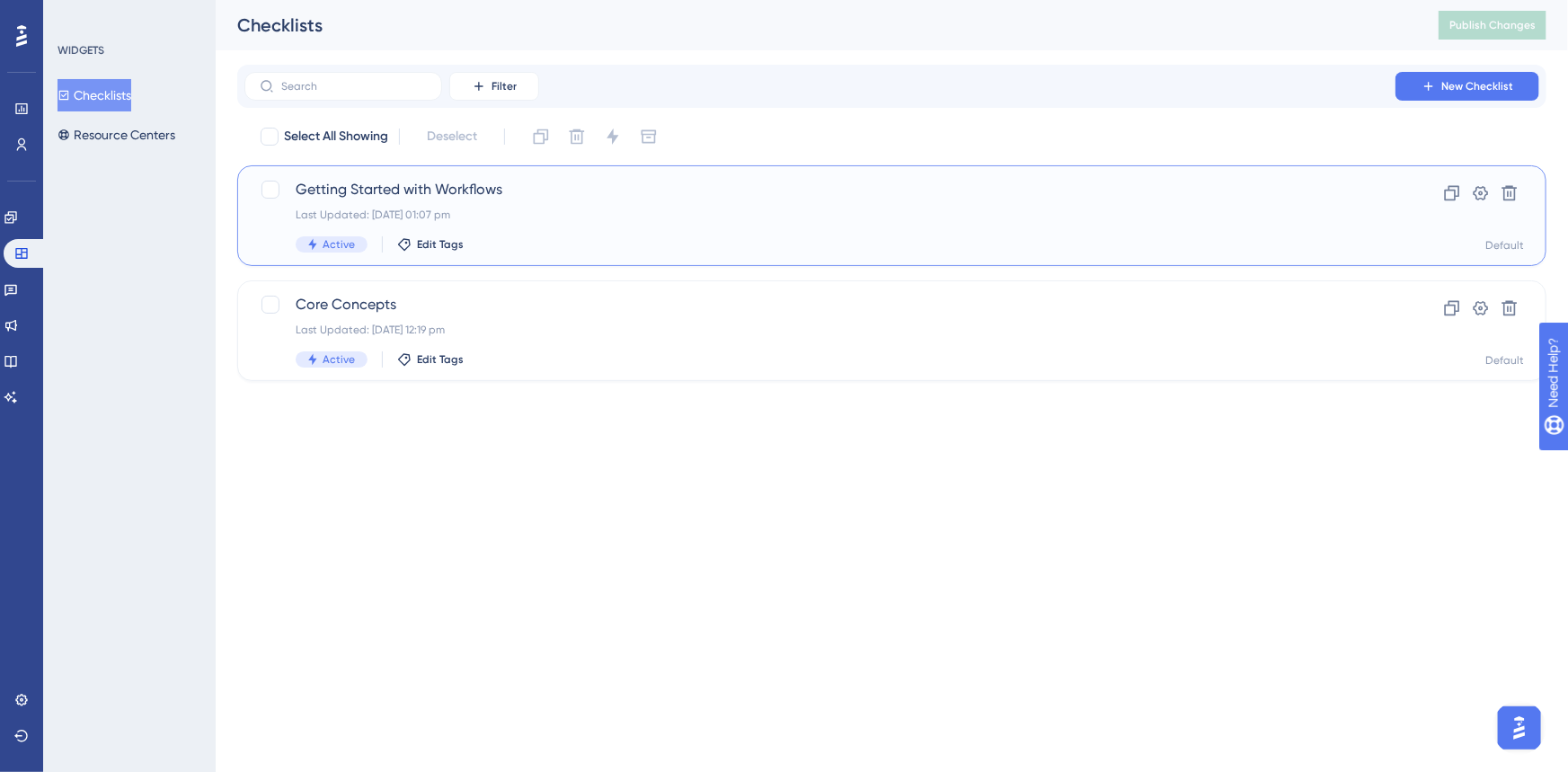
click at [688, 208] on div "Last Updated: 19 Jul 2025 01:07 pm" at bounding box center [819, 214] width 1048 height 14
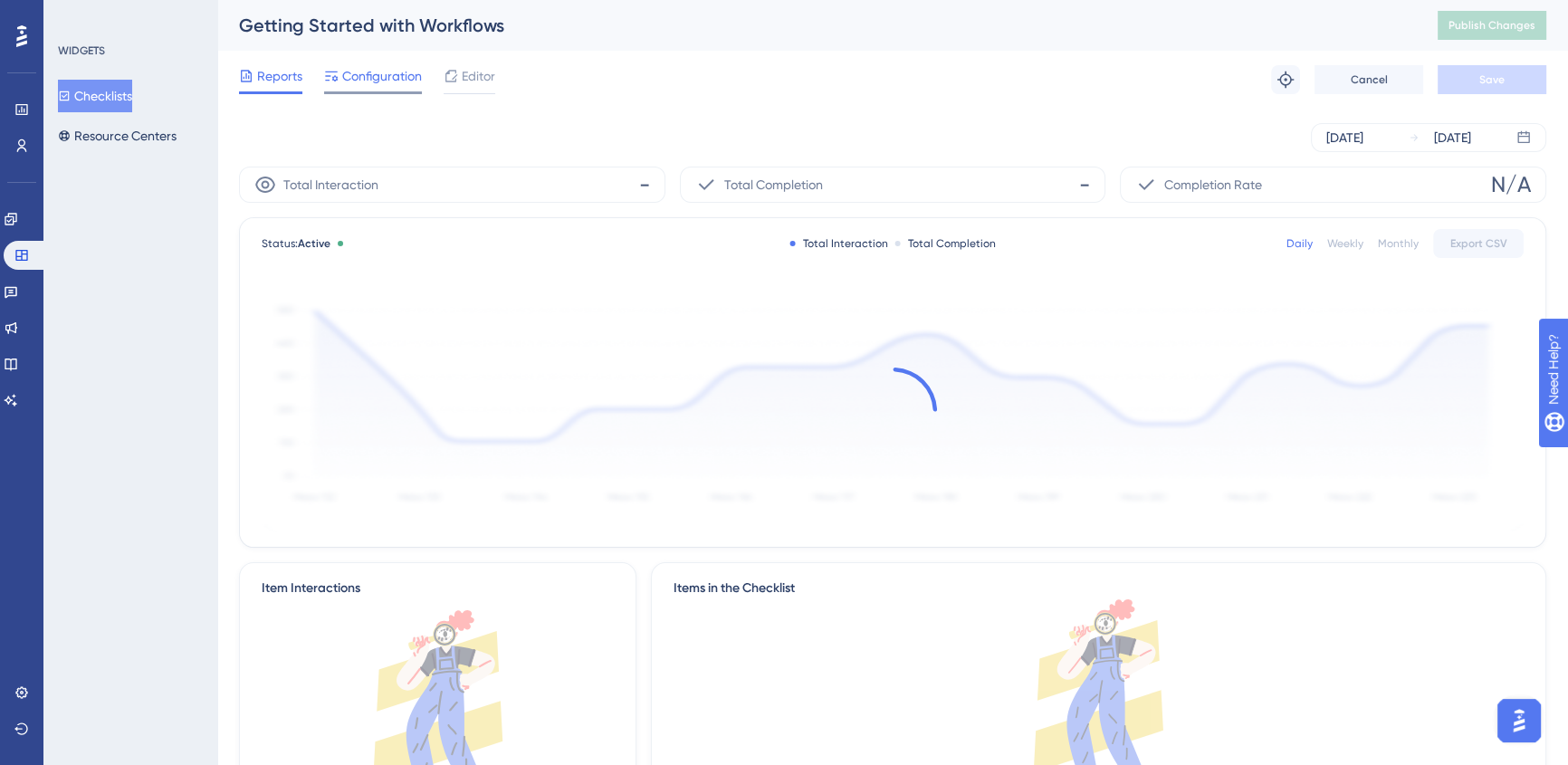
click at [406, 79] on span "Configuration" at bounding box center [382, 75] width 79 height 21
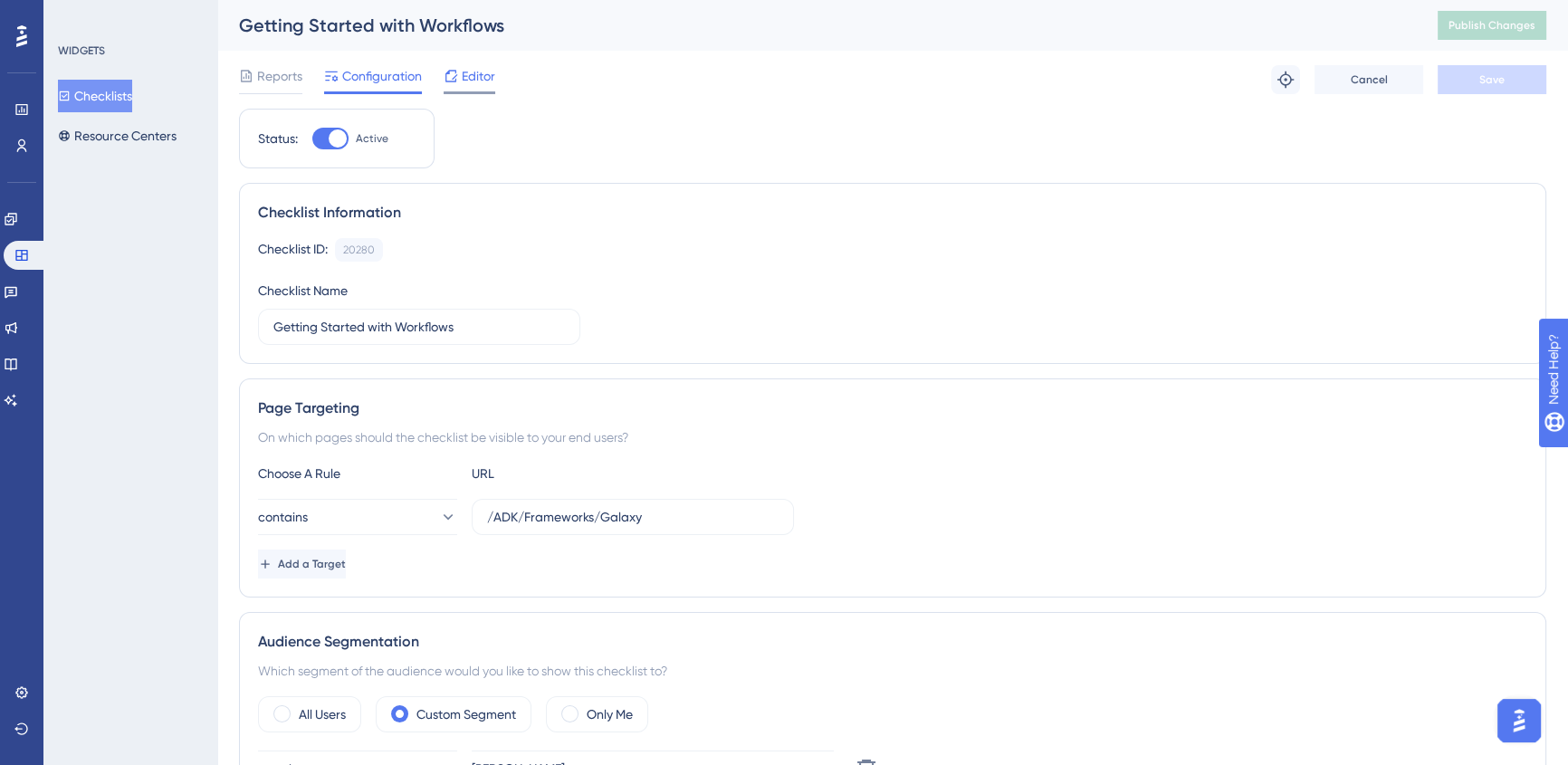
click at [454, 74] on icon at bounding box center [450, 75] width 14 height 14
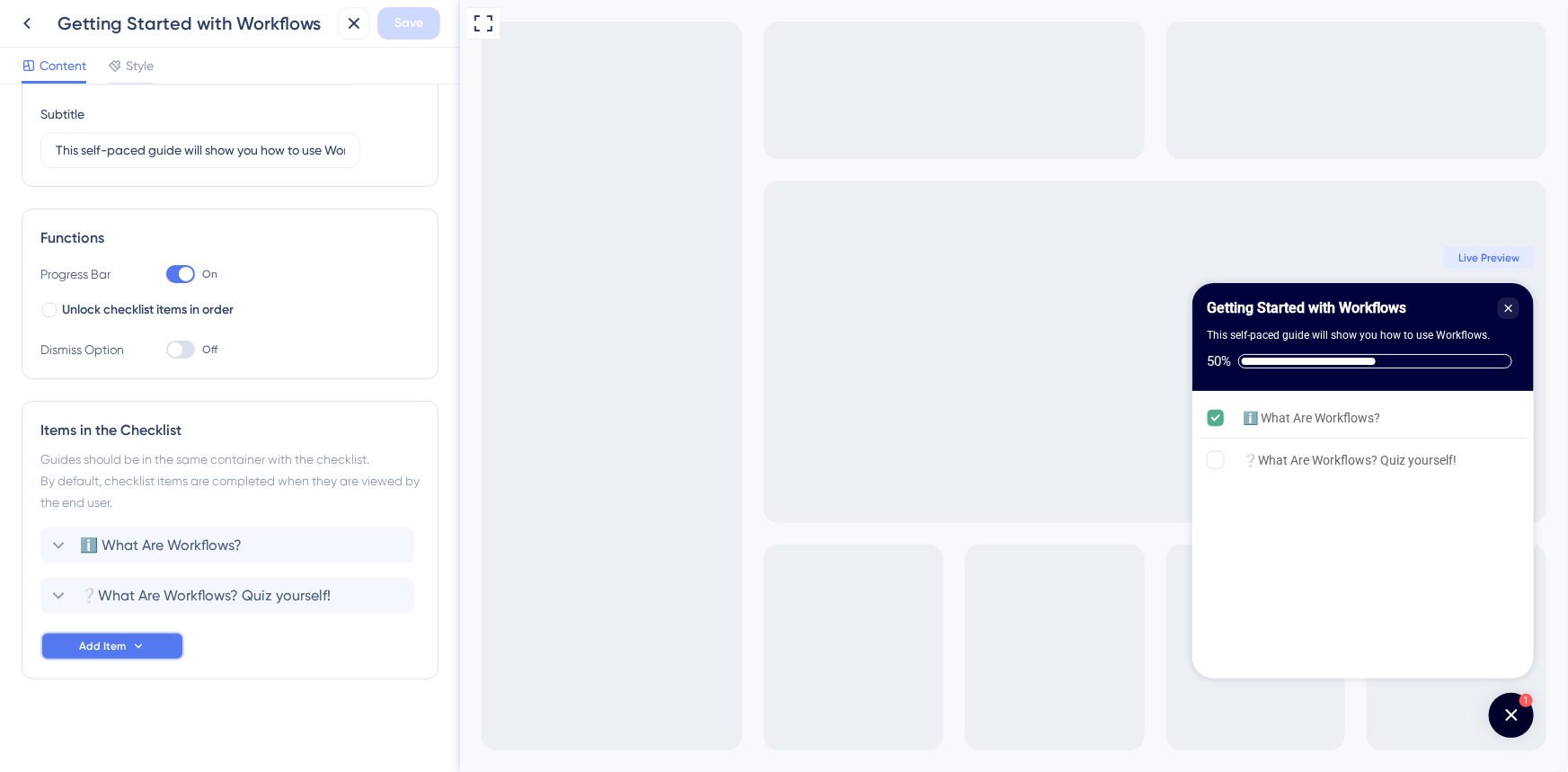
click at [152, 648] on button "Add Item" at bounding box center [112, 646] width 144 height 29
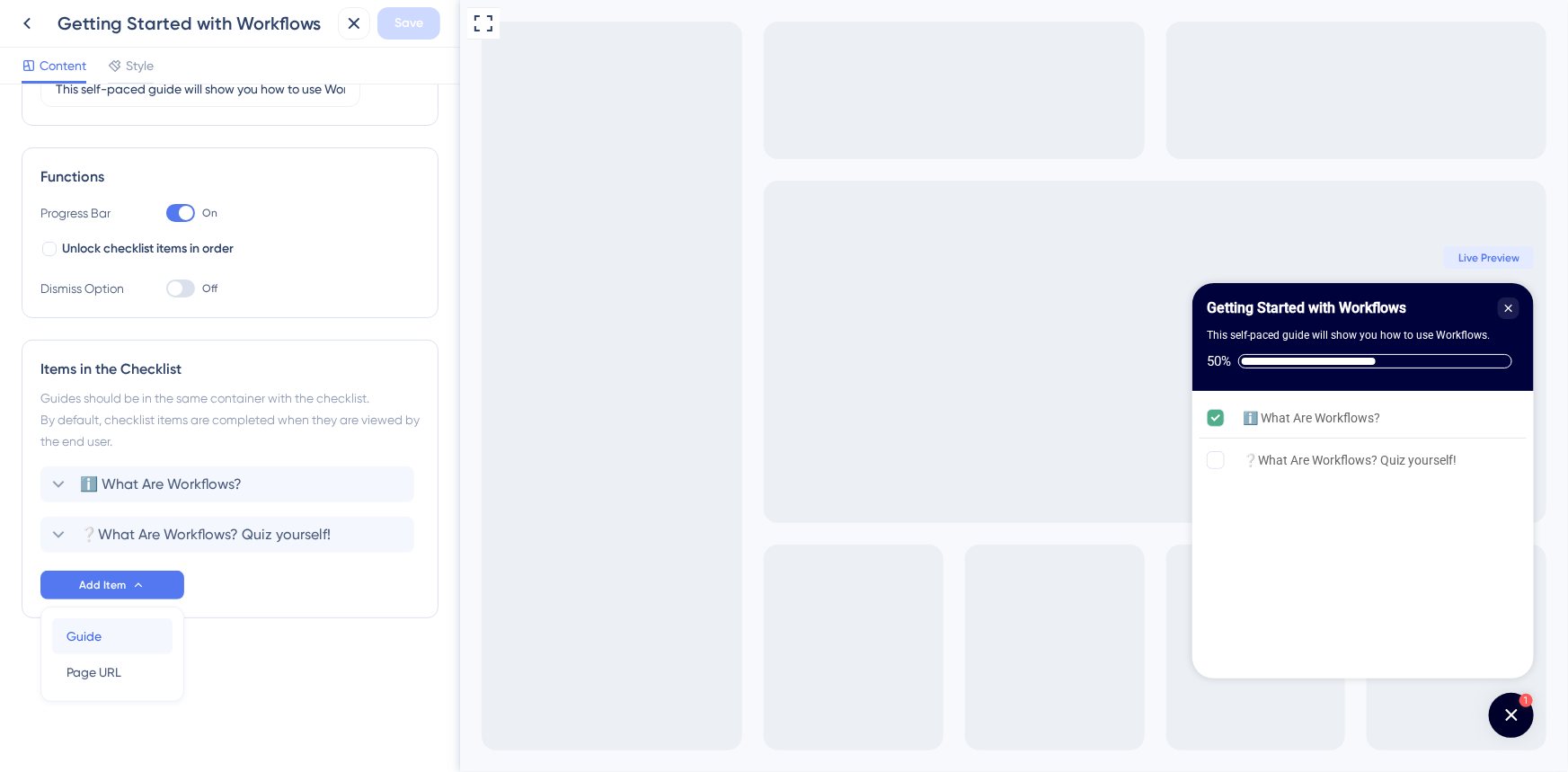
click at [140, 645] on div "Guide Guide" at bounding box center [112, 636] width 92 height 35
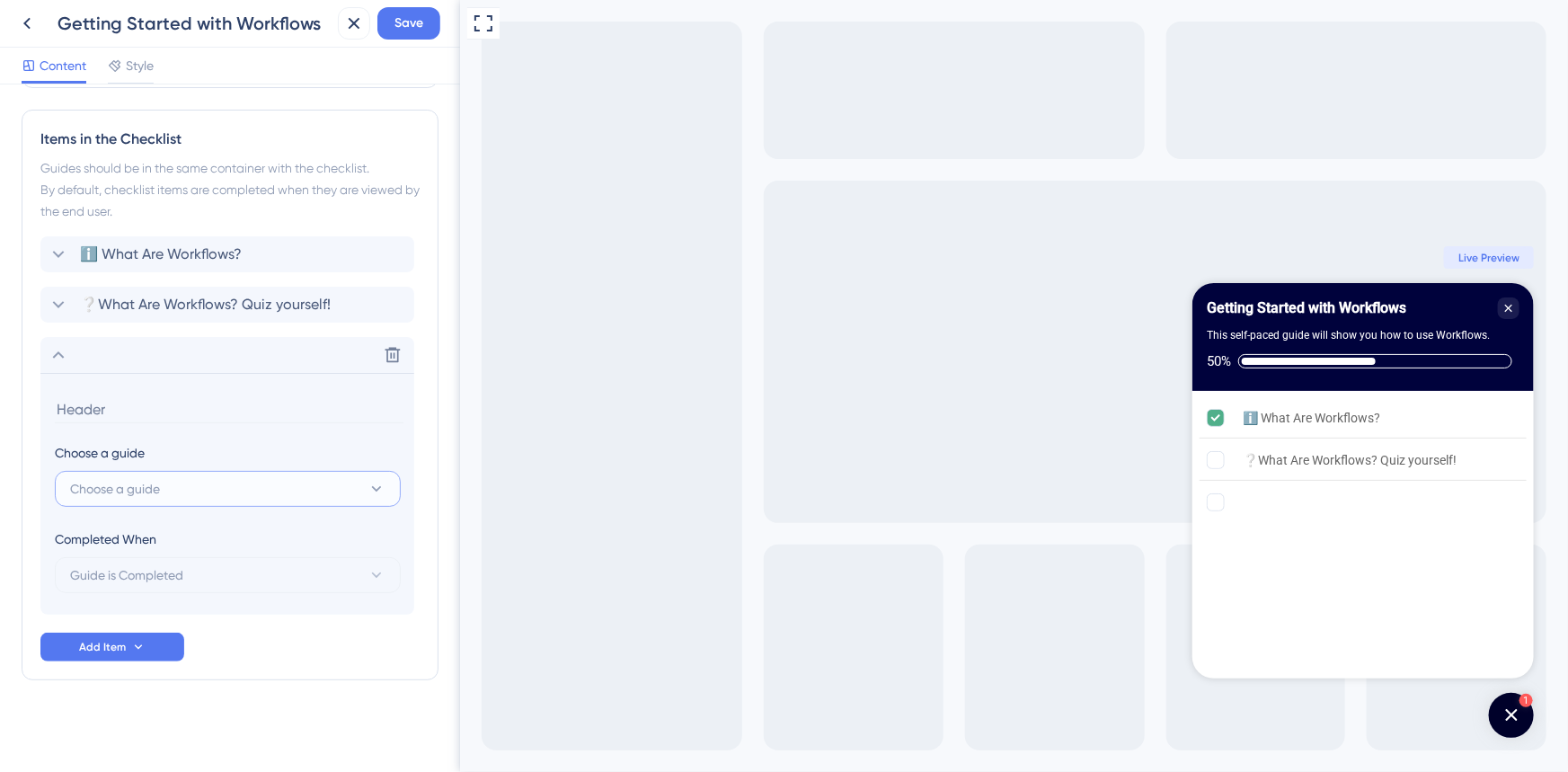
click at [177, 494] on button "Choose a guide" at bounding box center [227, 488] width 346 height 35
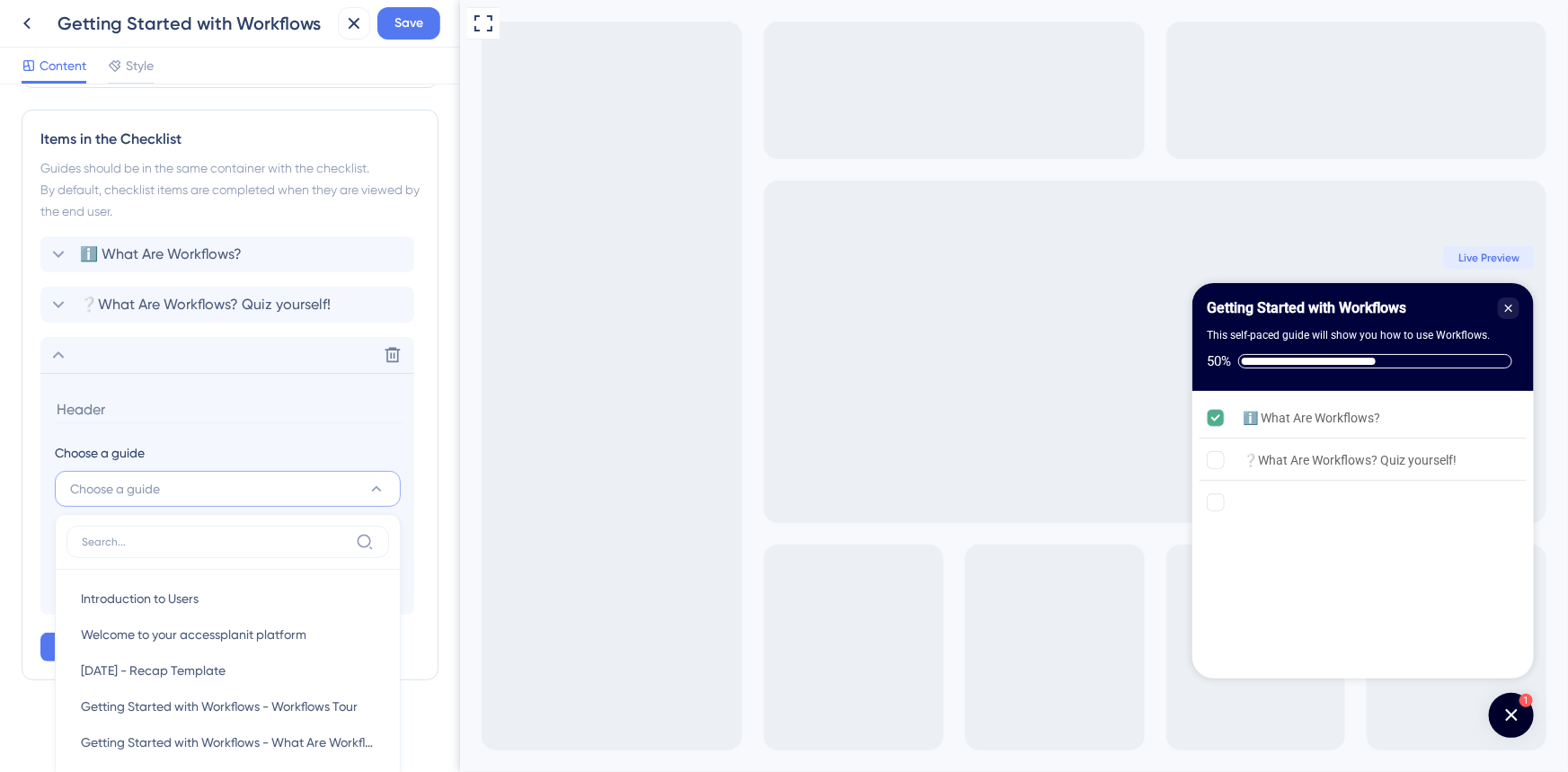
scroll to position [683, 0]
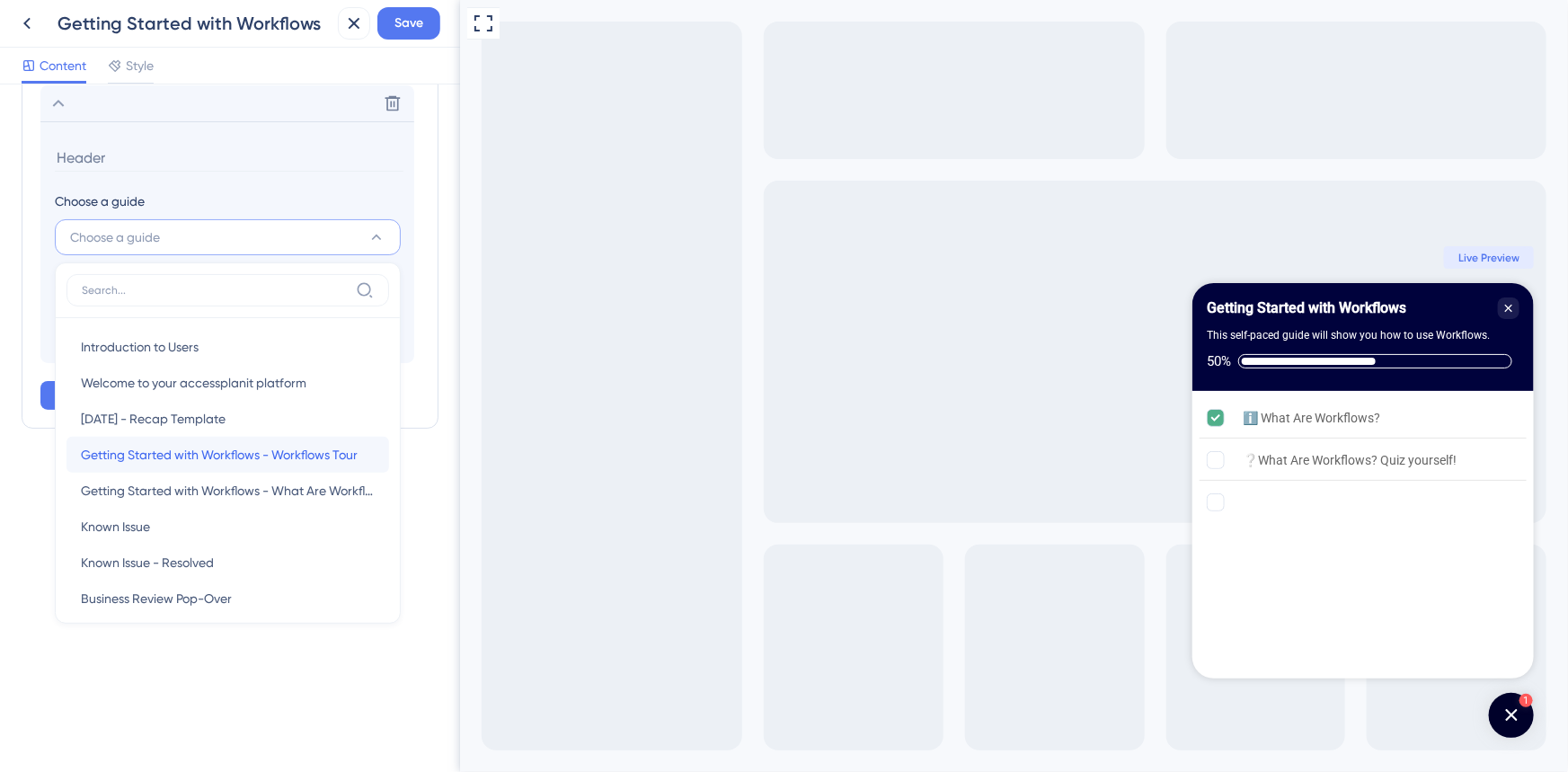
click at [261, 454] on span "Getting Started with Workflows - Workflows Tour" at bounding box center [219, 455] width 277 height 21
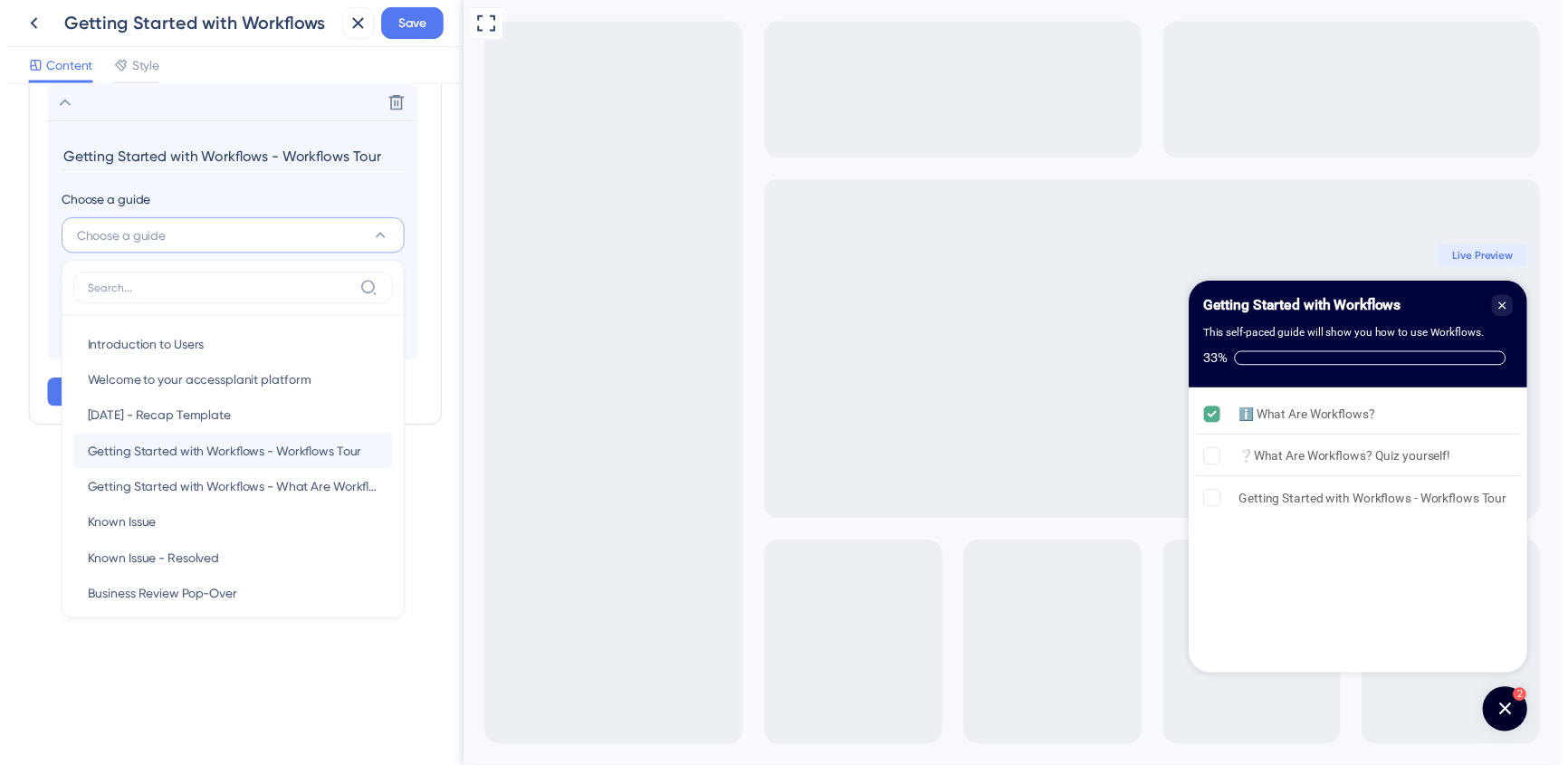
scroll to position [435, 0]
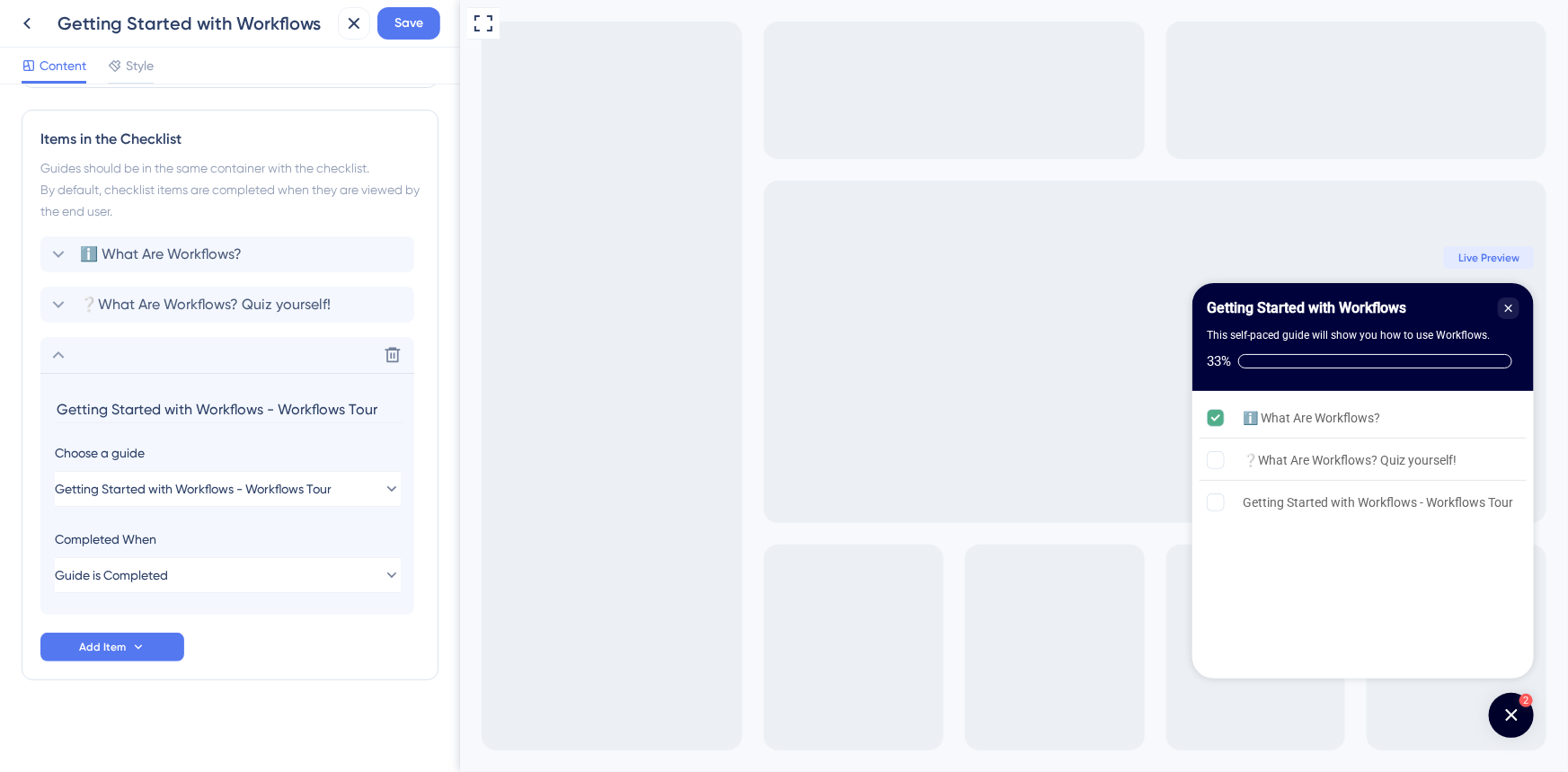
click at [274, 689] on div "Checklist Header Title Getting Started with Workflows Subtitle This self-paced …" at bounding box center [229, 213] width 417 height 1077
click at [410, 26] on span "Save" at bounding box center [409, 23] width 29 height 21
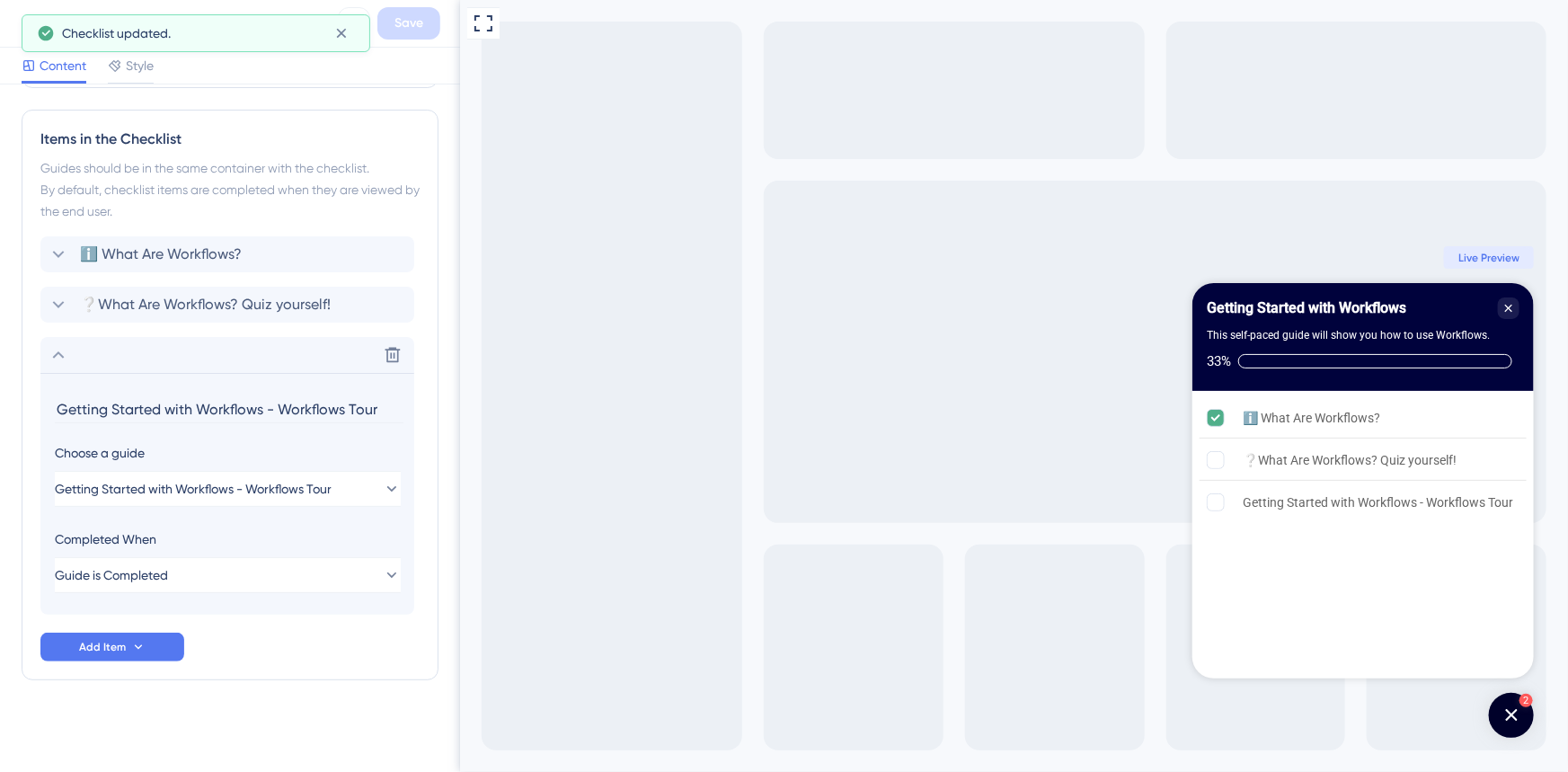
click at [172, 410] on input "Getting Started with Workflows - Workflows Tour" at bounding box center [229, 409] width 349 height 28
drag, startPoint x: 278, startPoint y: 404, endPoint x: 0, endPoint y: 397, distance: 278.1
click at [0, 397] on div "Checklist Header Title Getting Started with Workflows Subtitle This self-paced …" at bounding box center [230, 428] width 460 height 688
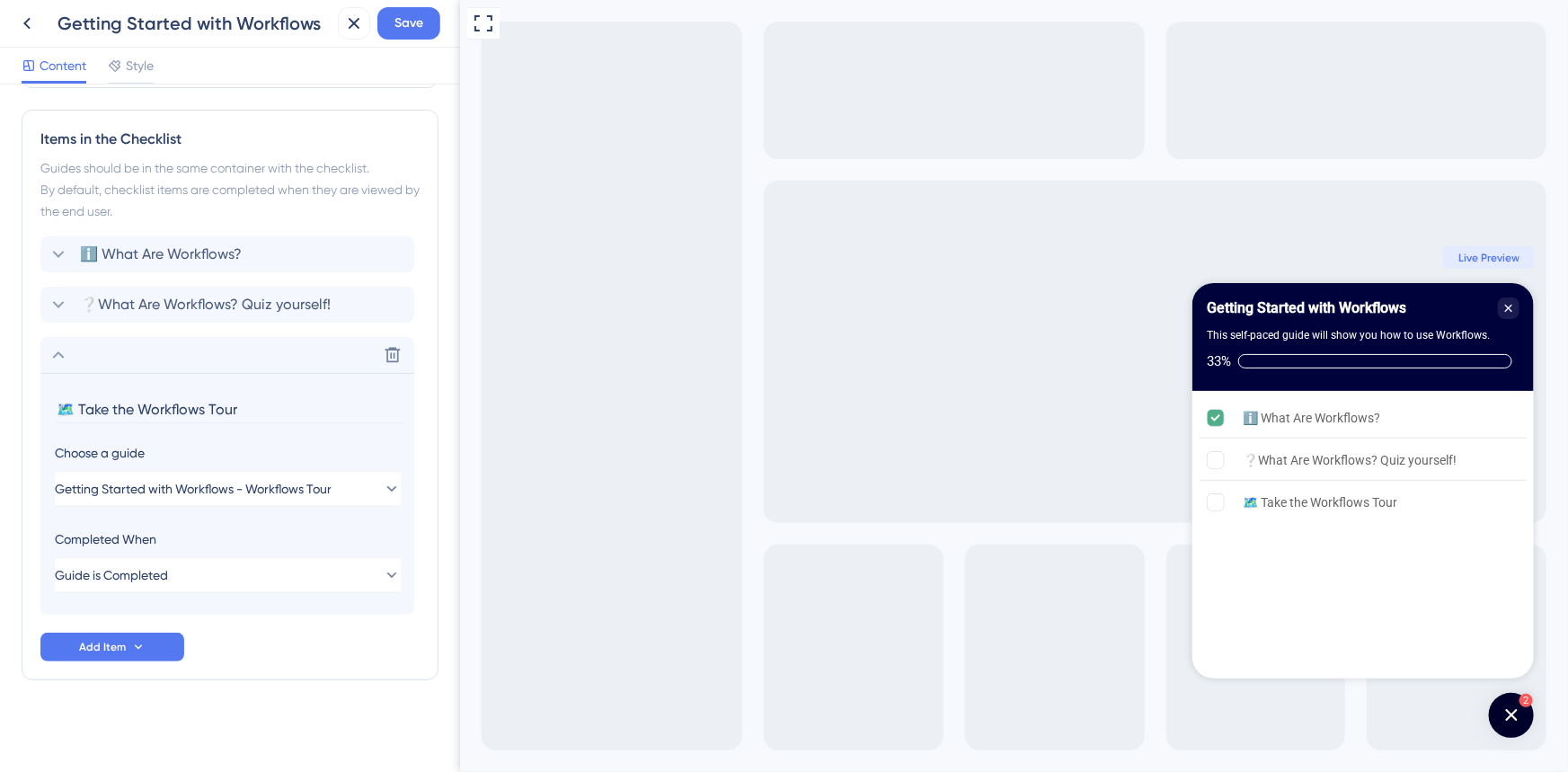
type input "🗺️ Take the Workflows Tour"
click at [284, 697] on div "Checklist Header Title Getting Started with Workflows Subtitle This self-paced …" at bounding box center [229, 213] width 417 height 1077
click at [411, 20] on span "Save" at bounding box center [409, 23] width 29 height 21
click at [364, 20] on button at bounding box center [354, 23] width 33 height 33
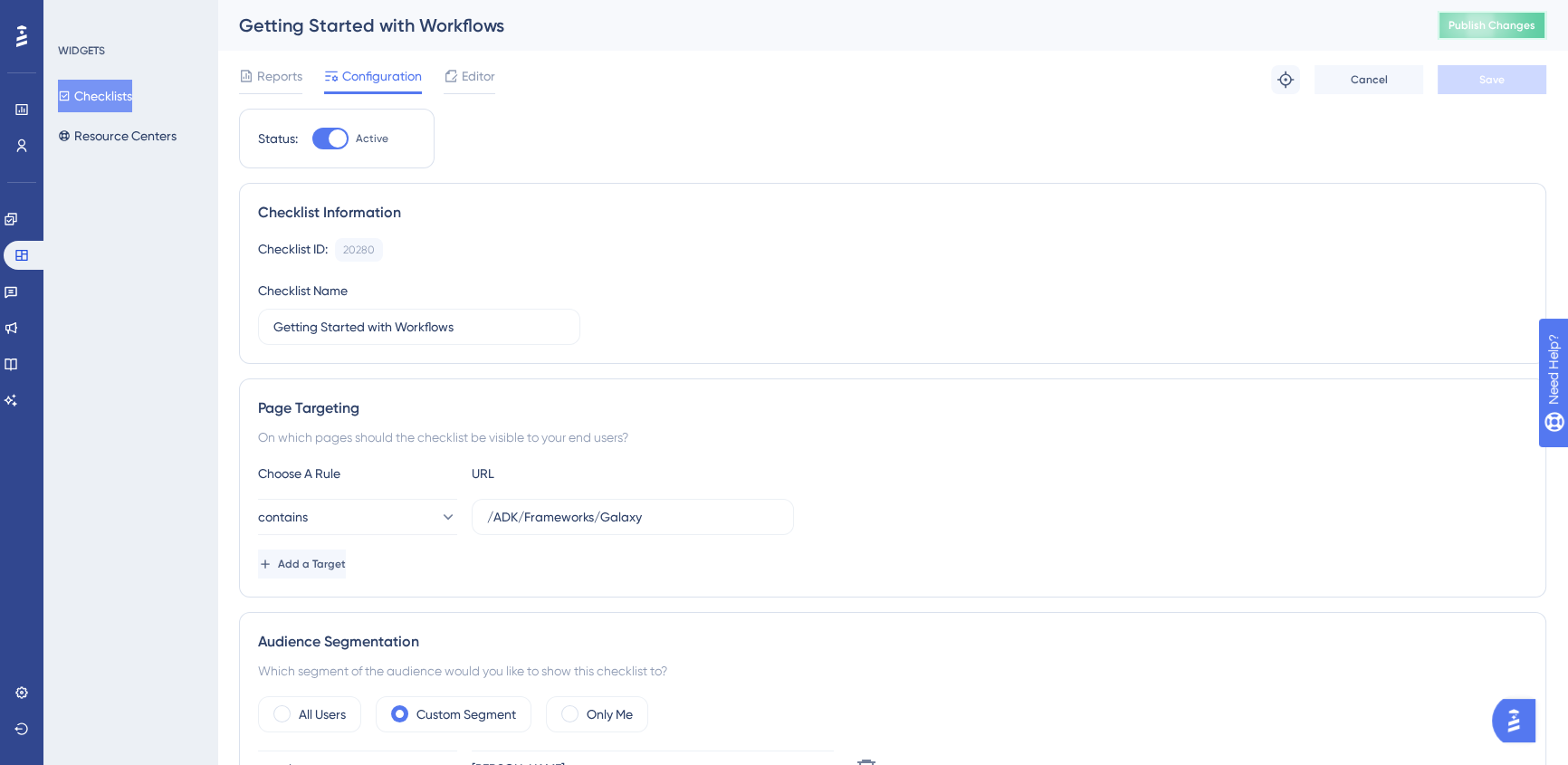
click at [1488, 38] on button "Publish Changes" at bounding box center [1492, 25] width 108 height 29
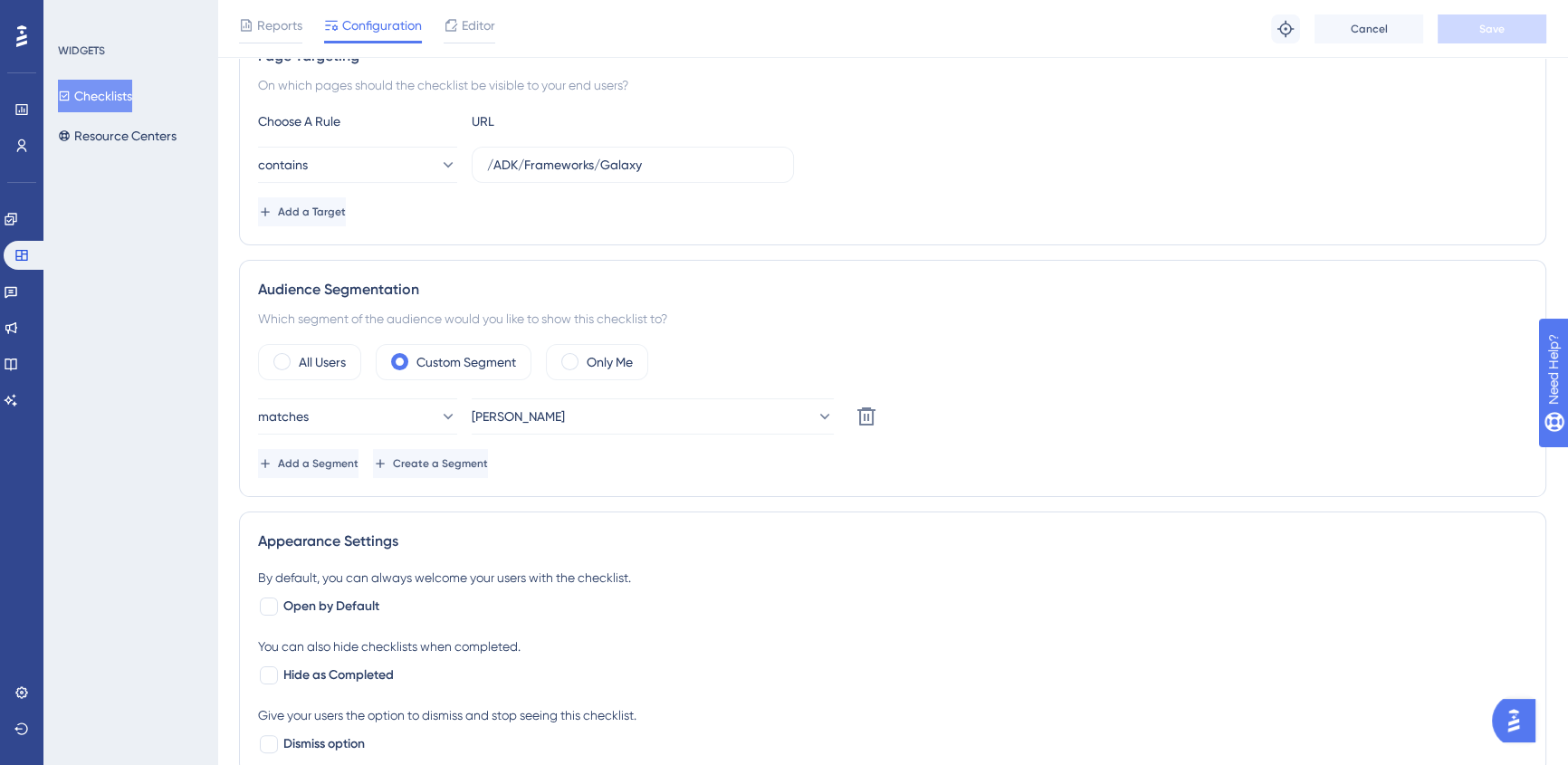
scroll to position [241, 0]
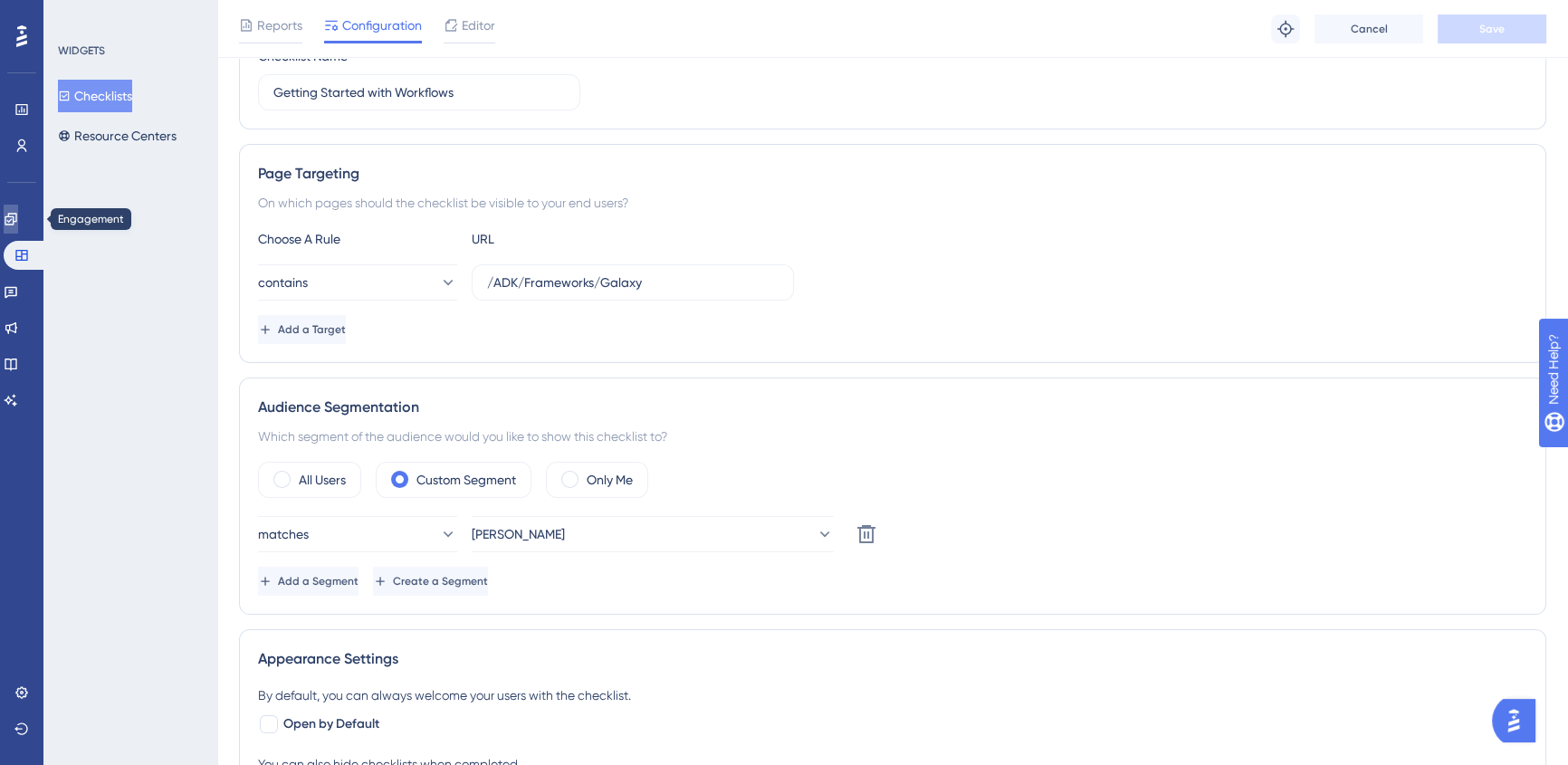
click at [18, 223] on link at bounding box center [11, 219] width 14 height 29
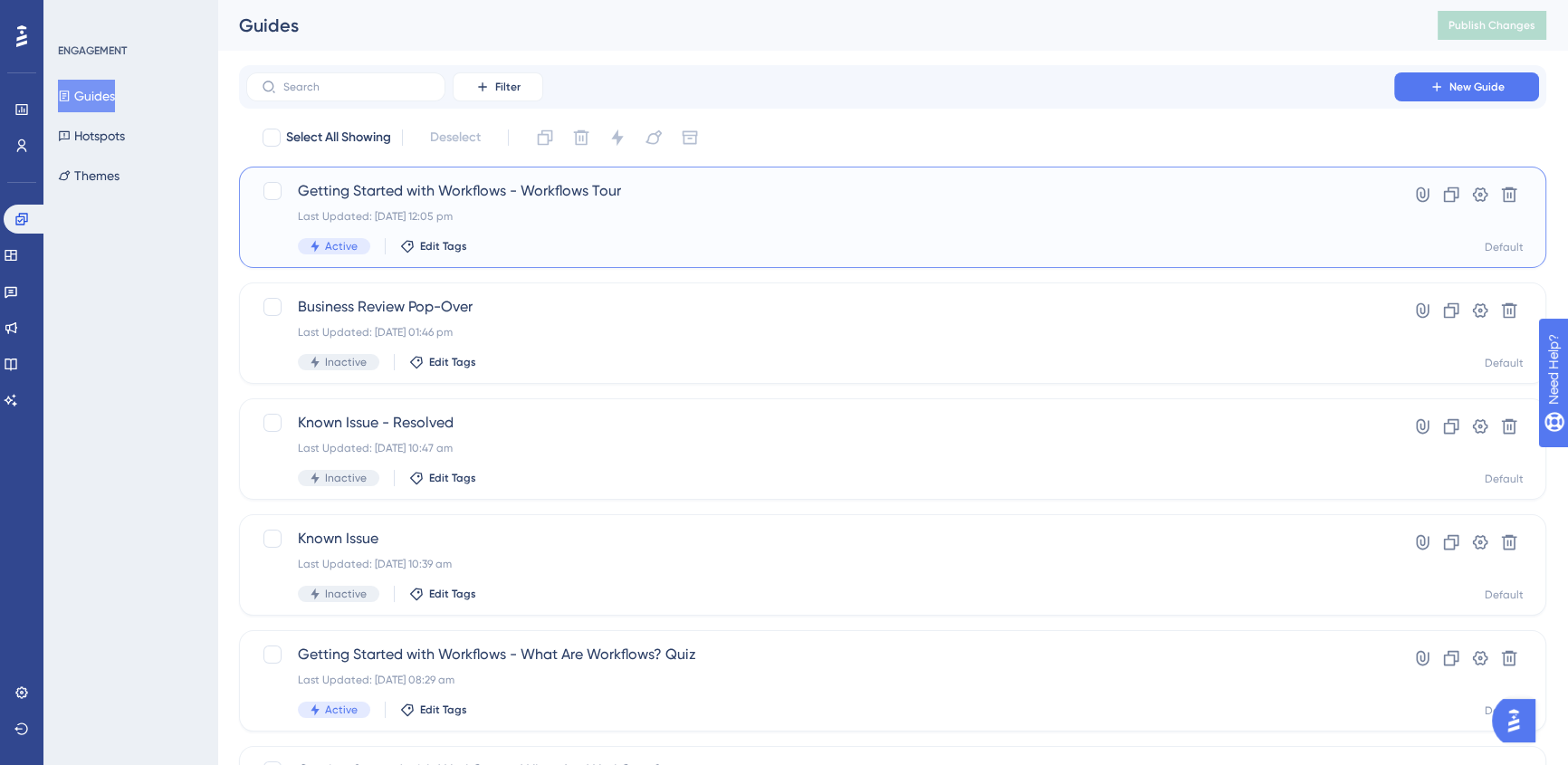
click at [792, 206] on div "Getting Started with Workflows - Workflows Tour Last Updated: 25 Sept 2025 12:0…" at bounding box center [819, 216] width 1044 height 74
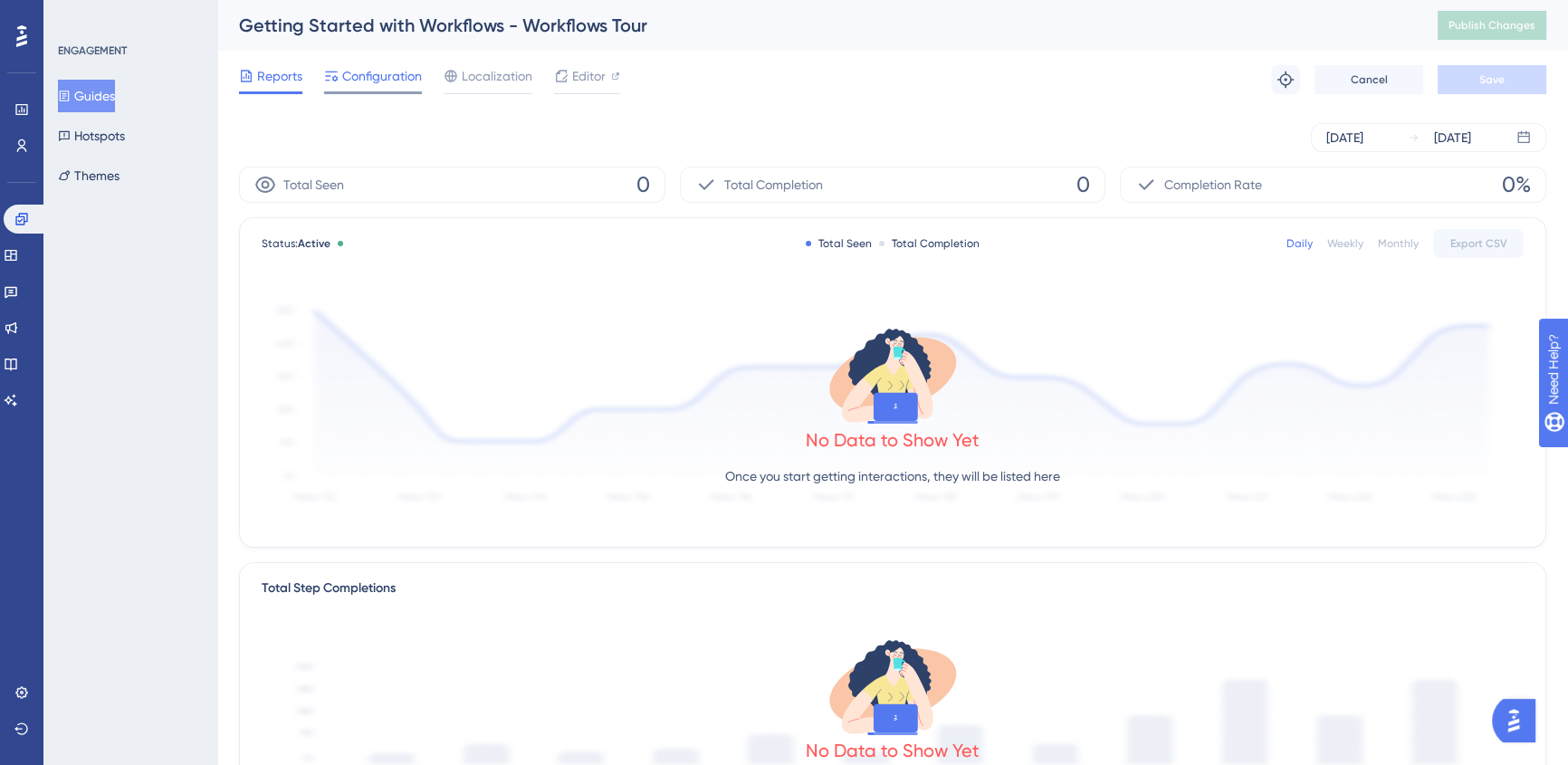
click at [373, 73] on span "Configuration" at bounding box center [382, 75] width 79 height 21
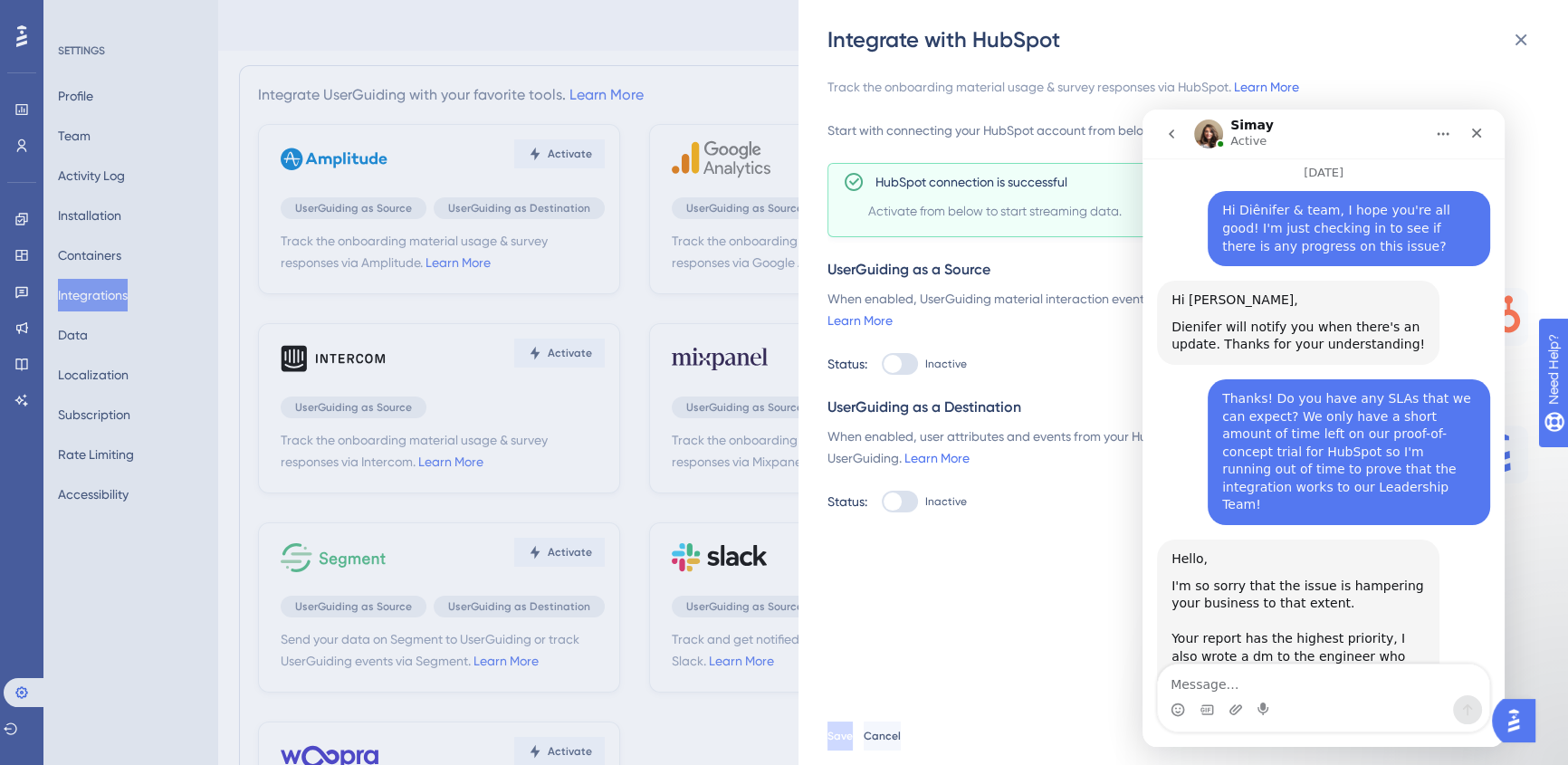
scroll to position [7046, 0]
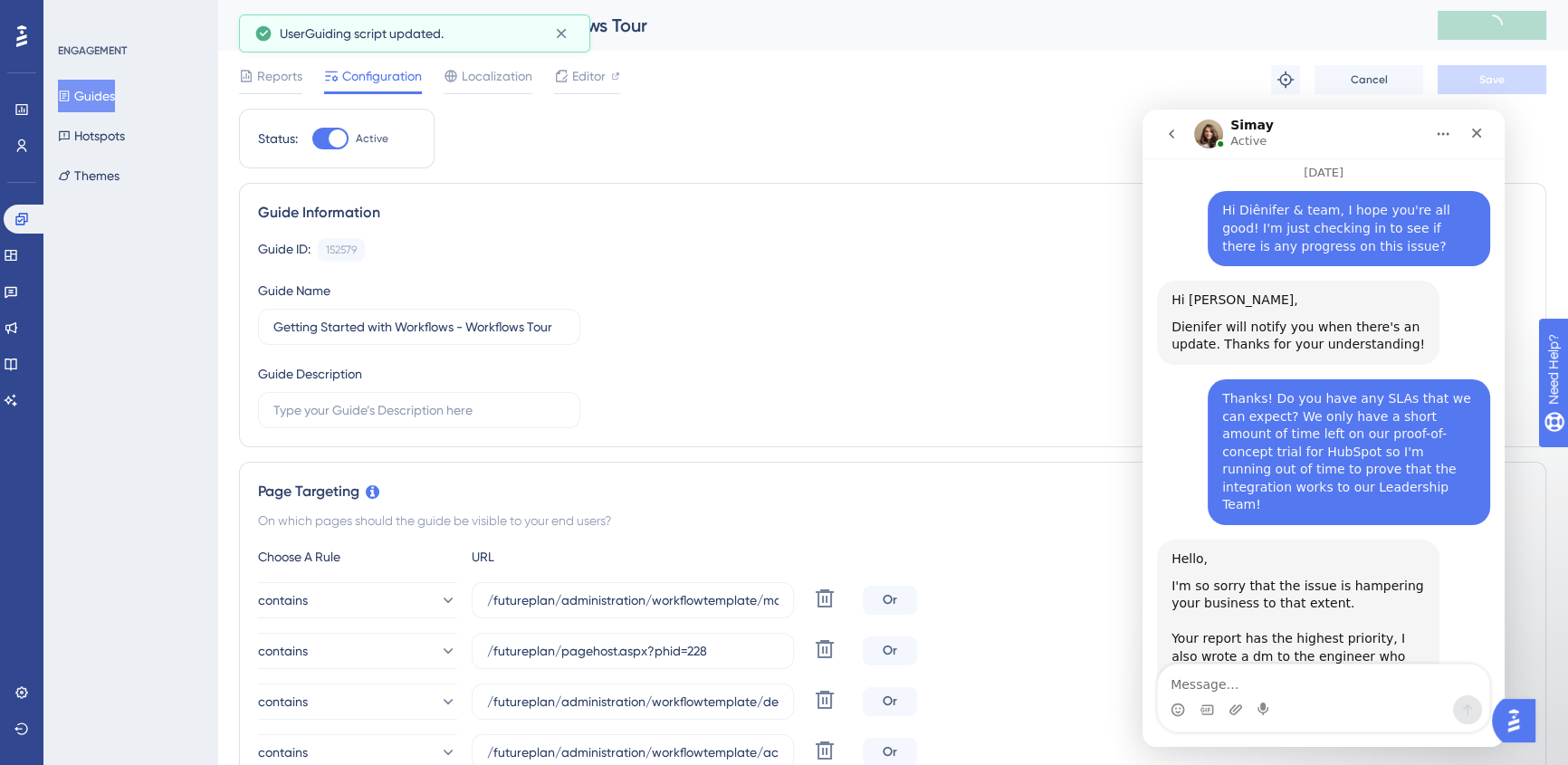
scroll to position [7046, 0]
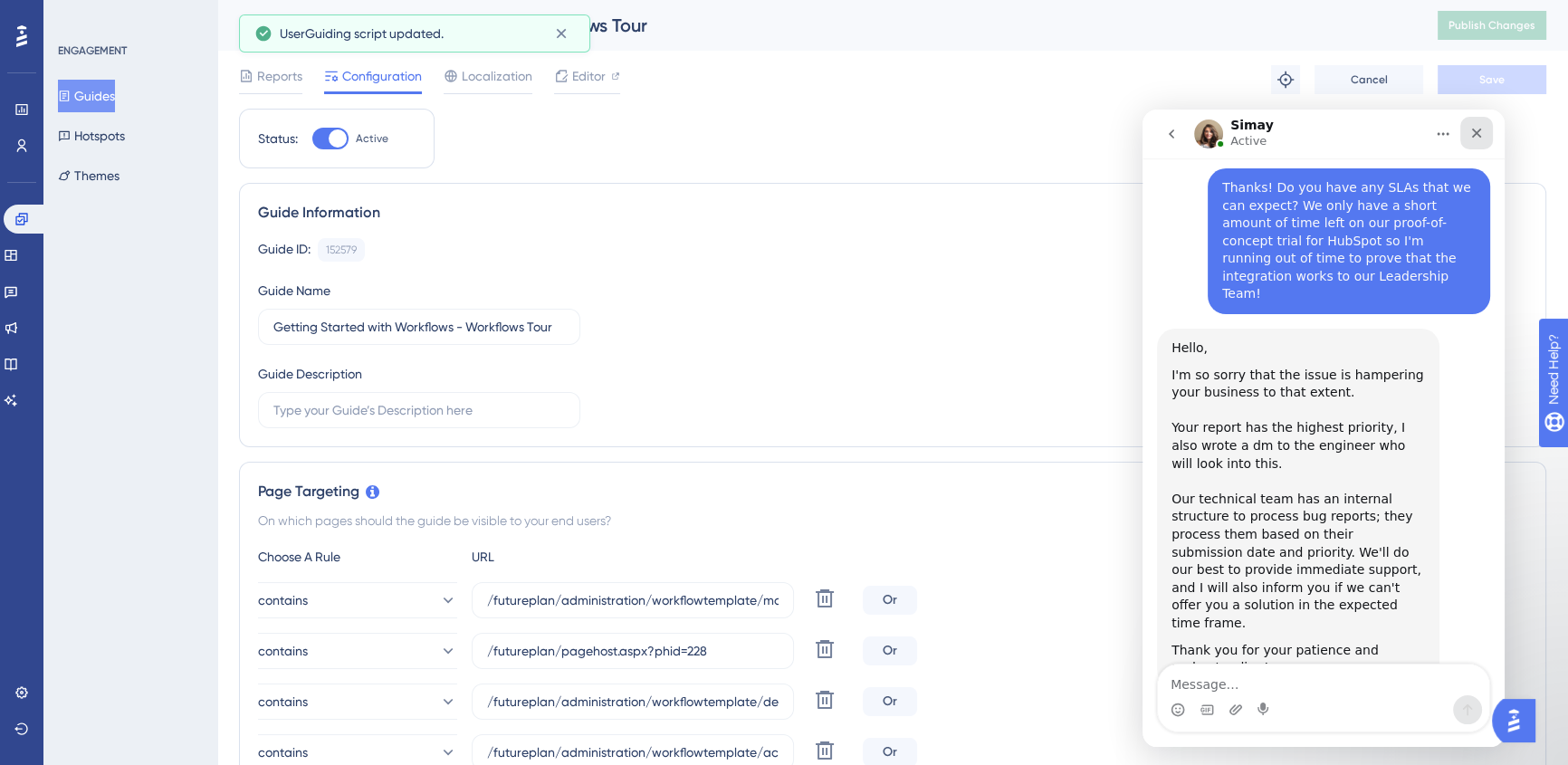
click at [1484, 136] on div "Close" at bounding box center [1476, 133] width 33 height 33
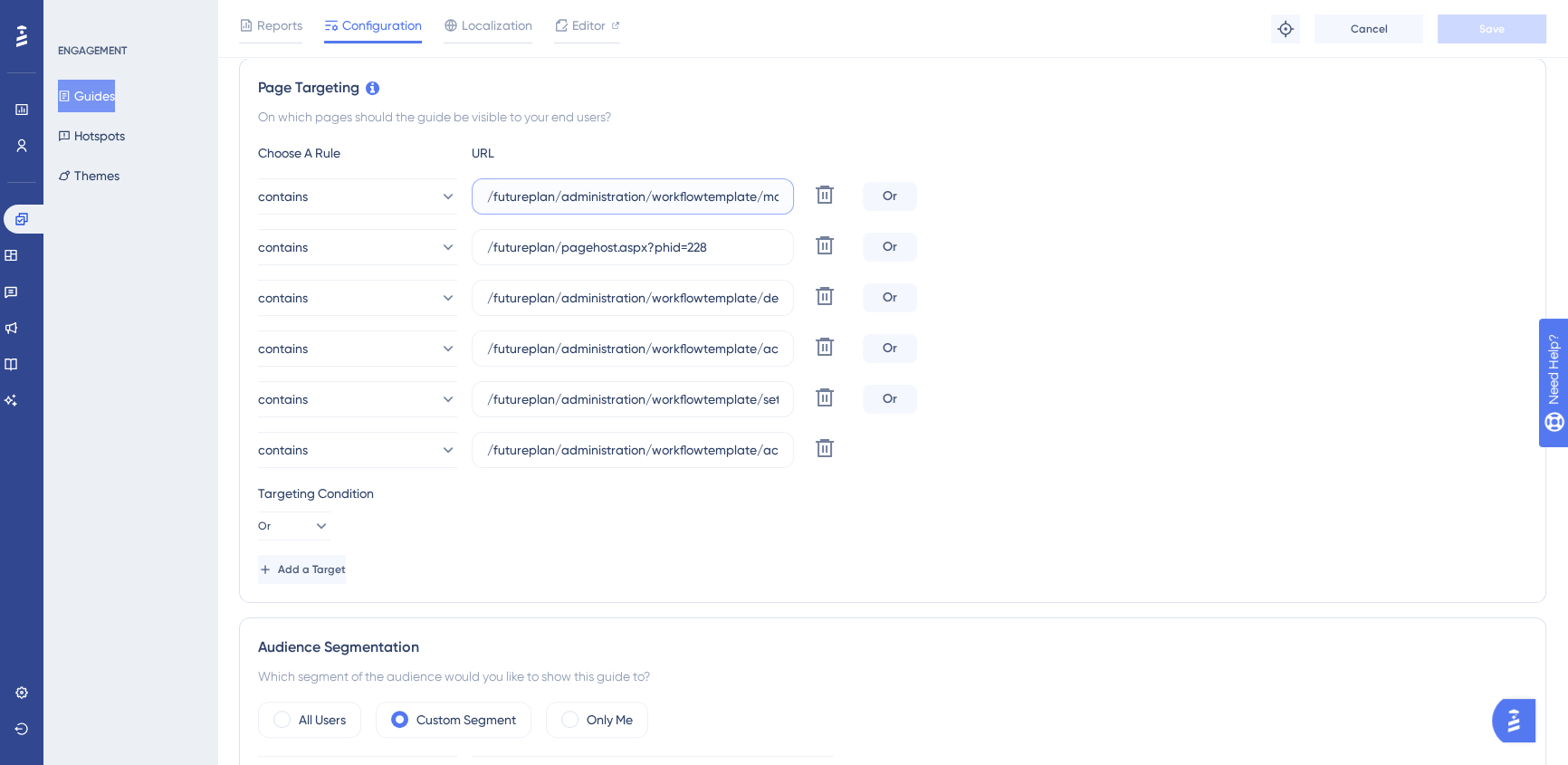
scroll to position [0, 64]
drag, startPoint x: 616, startPoint y: 194, endPoint x: 957, endPoint y: 208, distance: 341.3
click at [957, 208] on div "contains /futureplan/administration/workflowtemplate/manage.aspx Delete Or" at bounding box center [893, 196] width 1269 height 36
click at [1213, 367] on div "contains /futureplan/administration/workflowtemplate/manage.aspx Delete Or cont…" at bounding box center [893, 324] width 1269 height 290
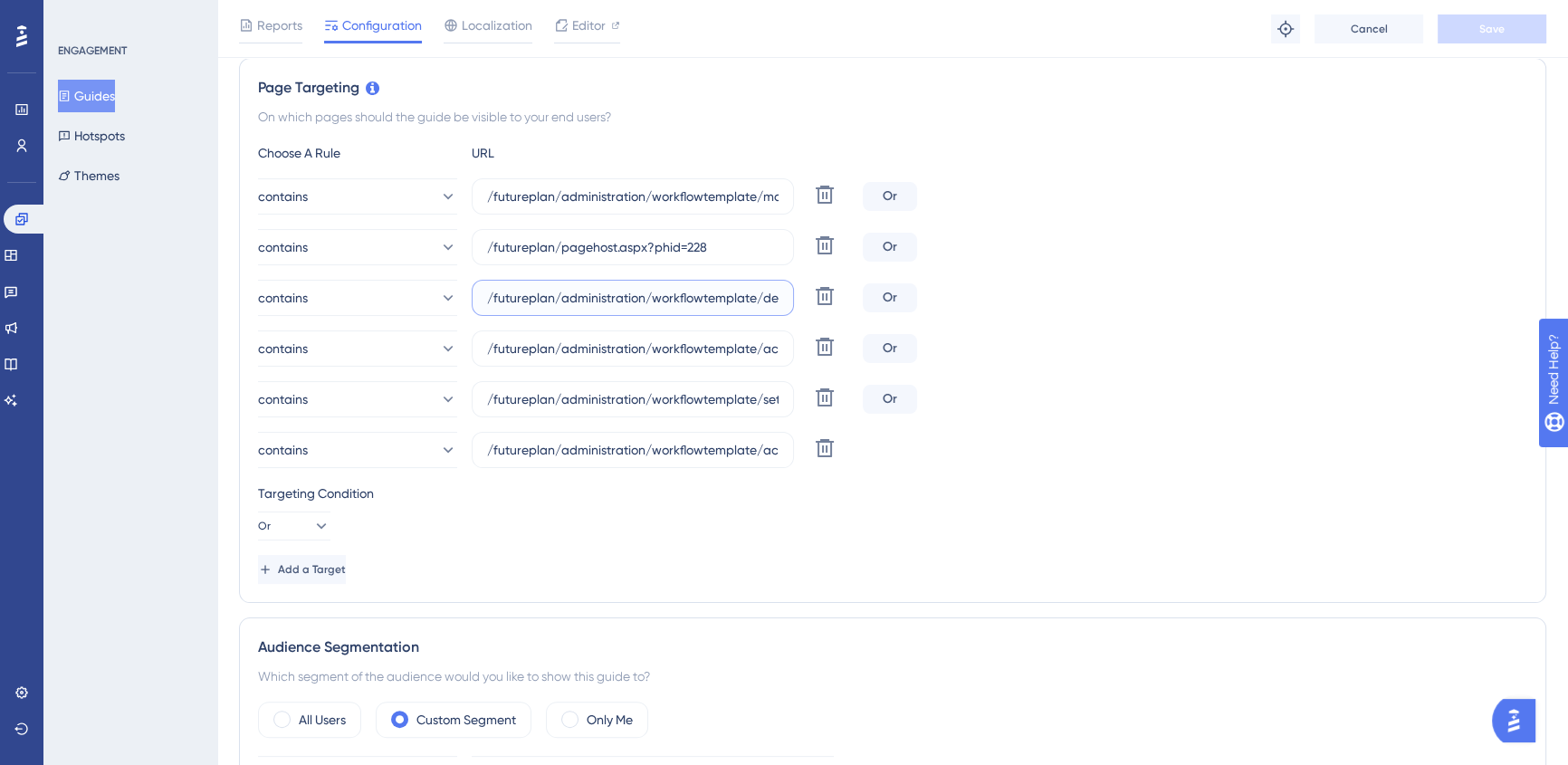
scroll to position [0, 54]
drag, startPoint x: 723, startPoint y: 300, endPoint x: 868, endPoint y: 321, distance: 146.5
click at [868, 321] on div "contains /futureplan/administration/workflowtemplate/manage.aspx Delete Or cont…" at bounding box center [893, 324] width 1269 height 290
drag, startPoint x: 729, startPoint y: 352, endPoint x: 900, endPoint y: 362, distance: 171.3
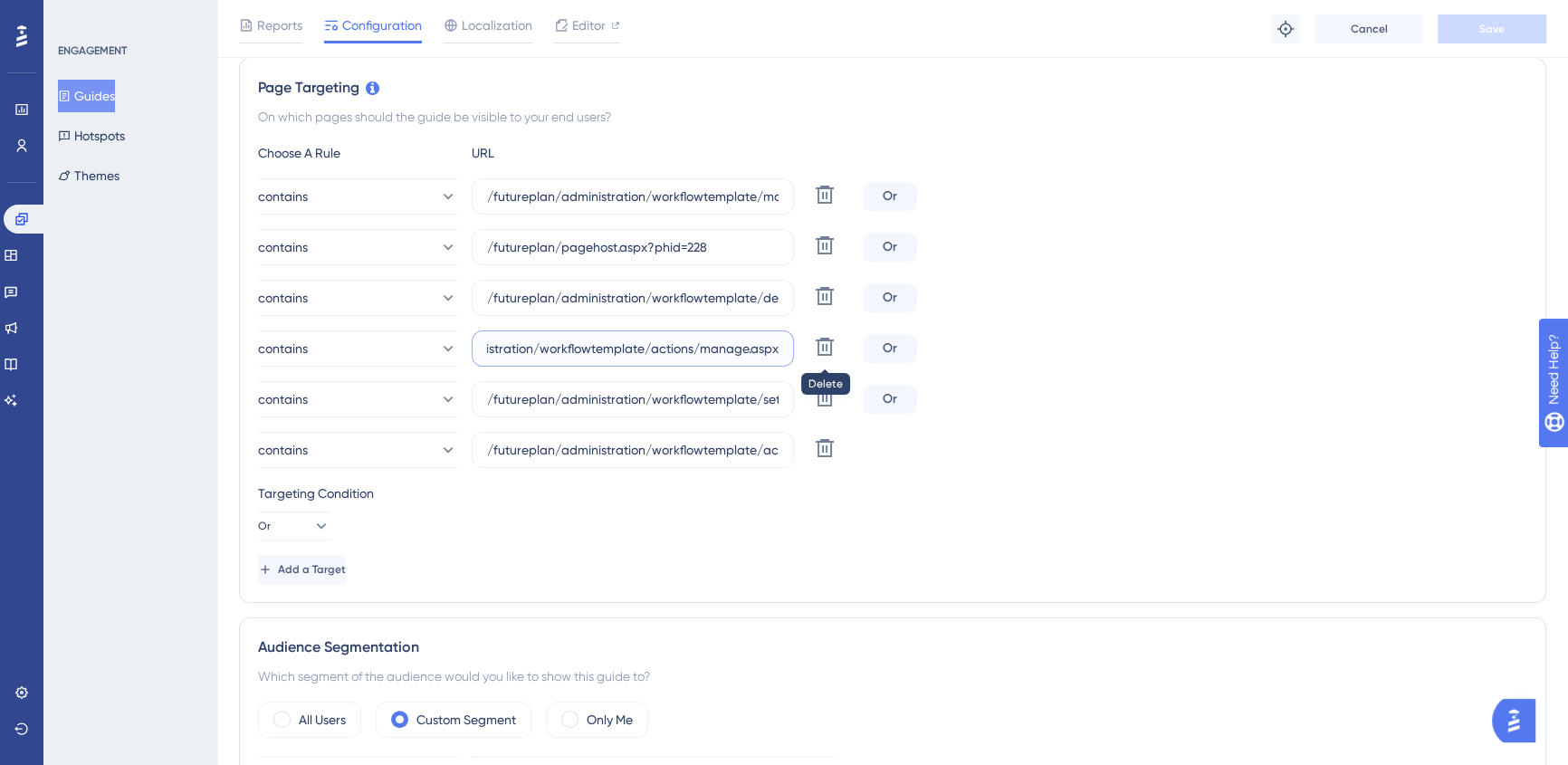
click at [902, 360] on div "contains /futureplan/administration/workflowtemplate/actions/manage.aspx Delete…" at bounding box center [893, 348] width 1269 height 36
drag, startPoint x: 731, startPoint y: 401, endPoint x: 941, endPoint y: 415, distance: 210.5
click at [941, 415] on div "contains /futureplan/administration/workflowtemplate/manage.aspx Delete Or cont…" at bounding box center [893, 324] width 1269 height 290
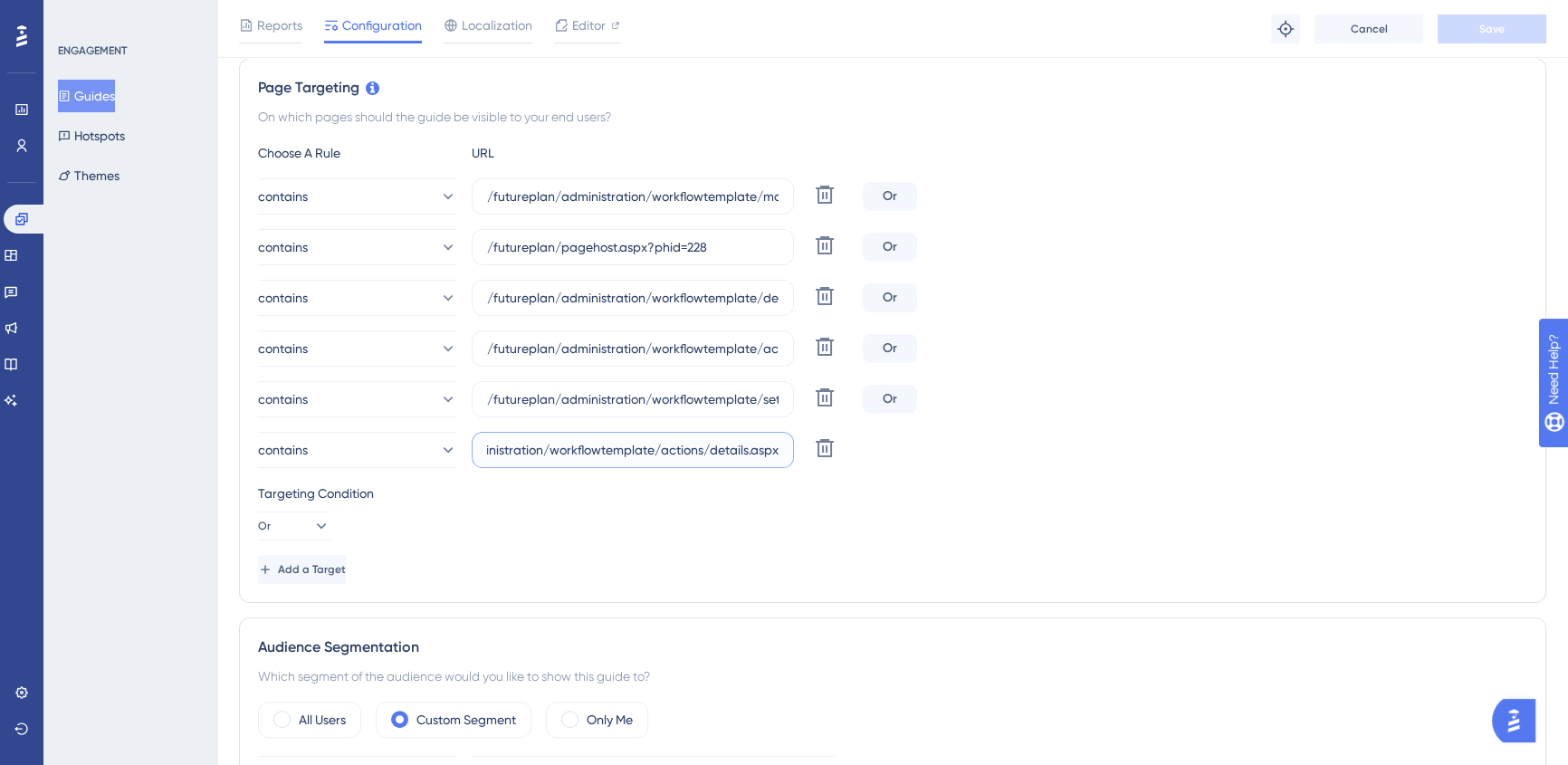
drag, startPoint x: 689, startPoint y: 454, endPoint x: 904, endPoint y: 459, distance: 215.1
click at [893, 458] on div "contains /futureplan/administration/workflowtemplate/actions/details.aspx Delete" at bounding box center [893, 449] width 1269 height 36
click at [1213, 451] on div "contains /futureplan/administration/workflowtemplate/actions/details.aspx Delete" at bounding box center [893, 449] width 1269 height 36
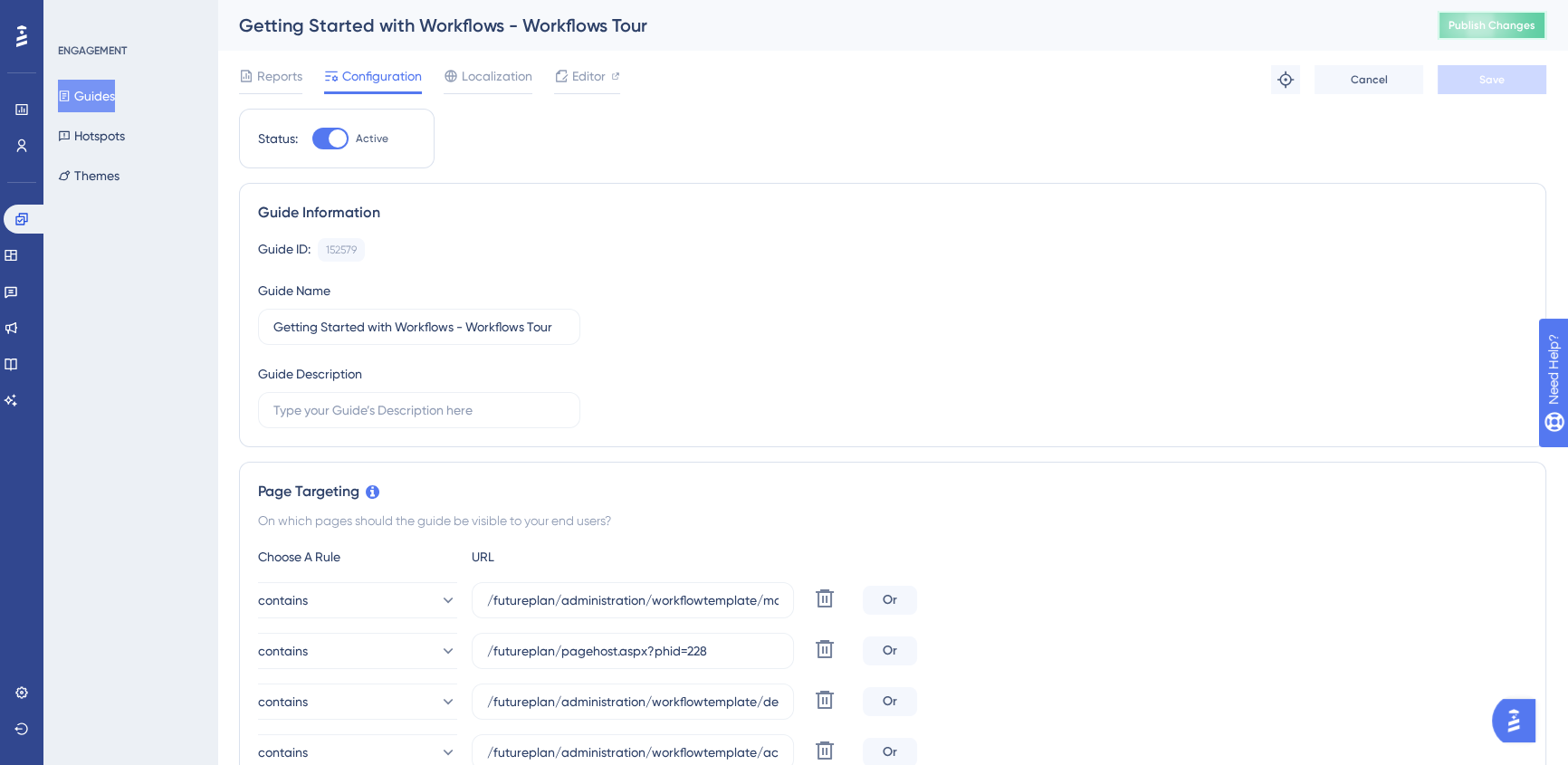
click at [1500, 22] on span "Publish Changes" at bounding box center [1492, 25] width 87 height 14
